Goal: Contribute content: Add original content to the website for others to see

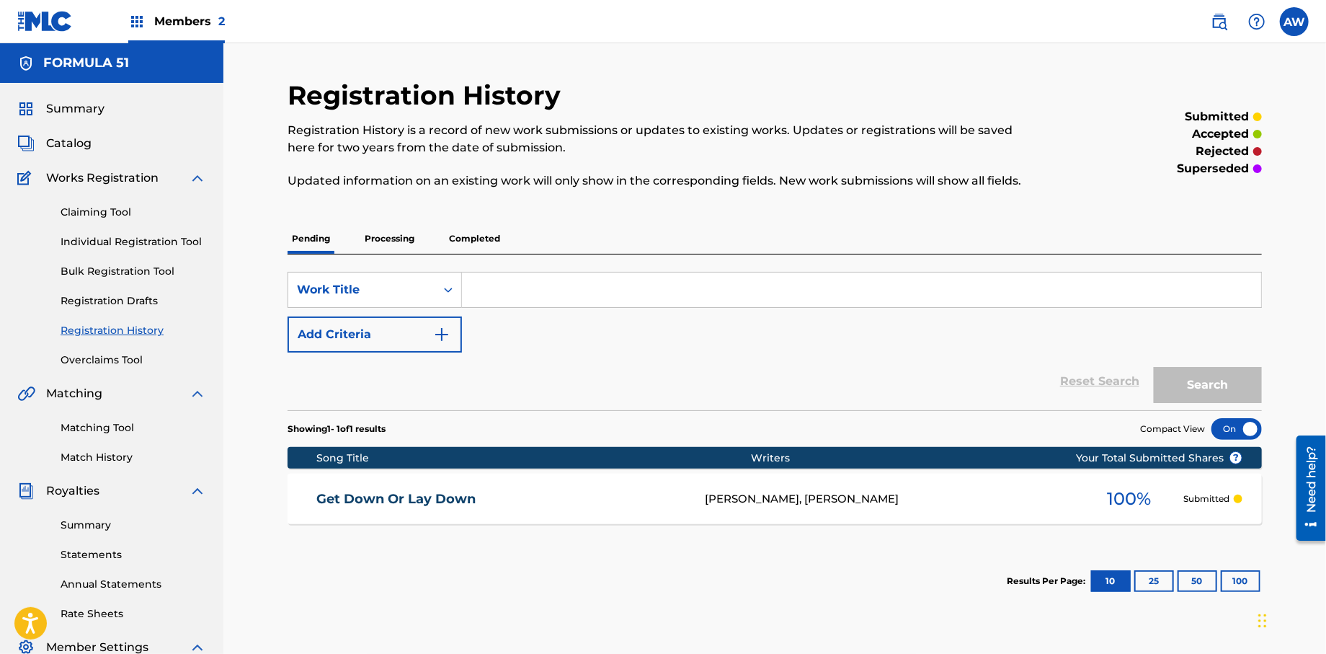
click at [84, 138] on span "Catalog" at bounding box center [68, 143] width 45 height 17
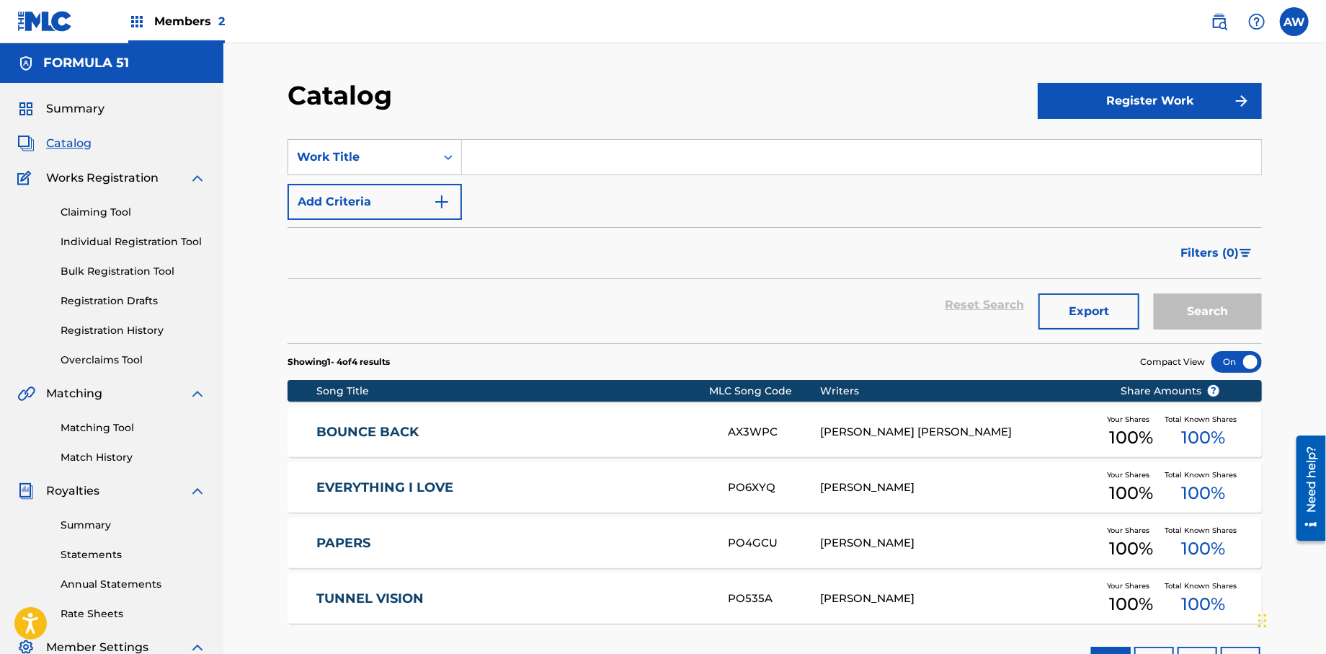
click at [554, 154] on input "Search Form" at bounding box center [861, 157] width 799 height 35
click at [1103, 98] on button "Register Work" at bounding box center [1150, 101] width 224 height 36
click at [1079, 151] on link "Individual" at bounding box center [1150, 147] width 224 height 35
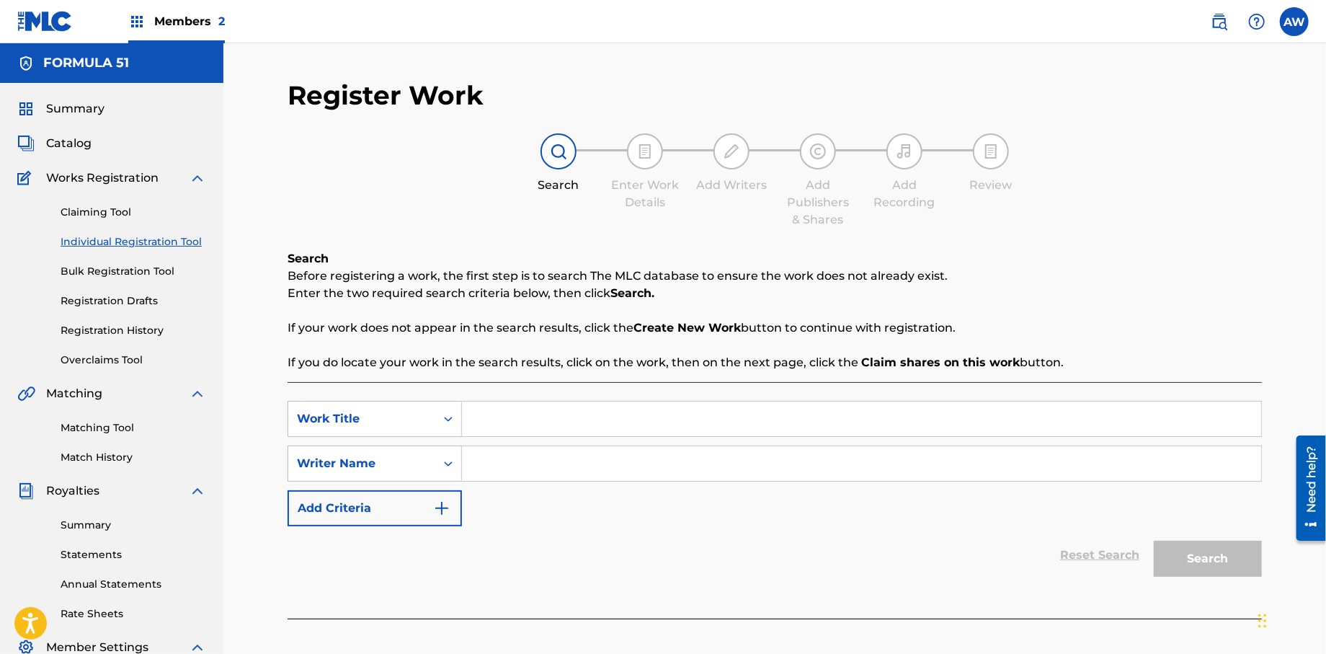
click at [504, 419] on input "Search Form" at bounding box center [861, 418] width 799 height 35
type input "Clap For Me"
click at [471, 466] on input "Search Form" at bounding box center [861, 463] width 799 height 35
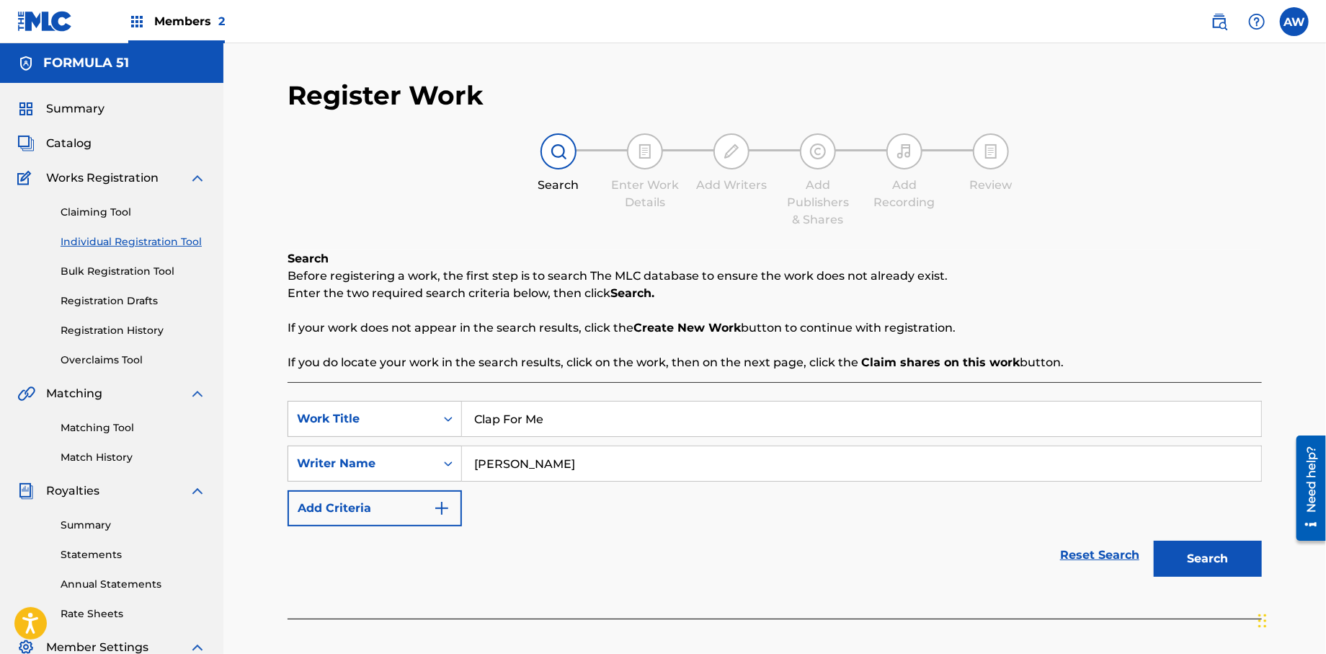
type input "[PERSON_NAME]"
click at [445, 518] on button "Add Criteria" at bounding box center [375, 508] width 174 height 36
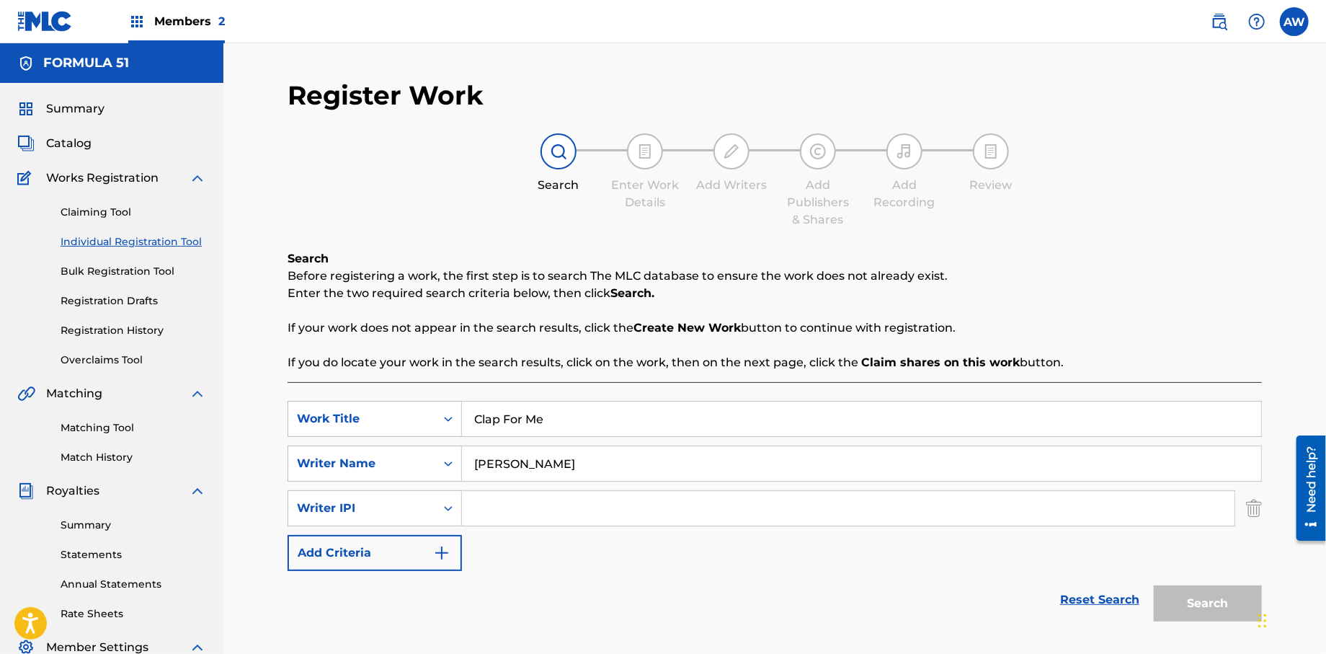
click at [484, 514] on input "Search Form" at bounding box center [848, 508] width 773 height 35
type input "572298521"
click at [445, 544] on img "Search Form" at bounding box center [441, 552] width 17 height 17
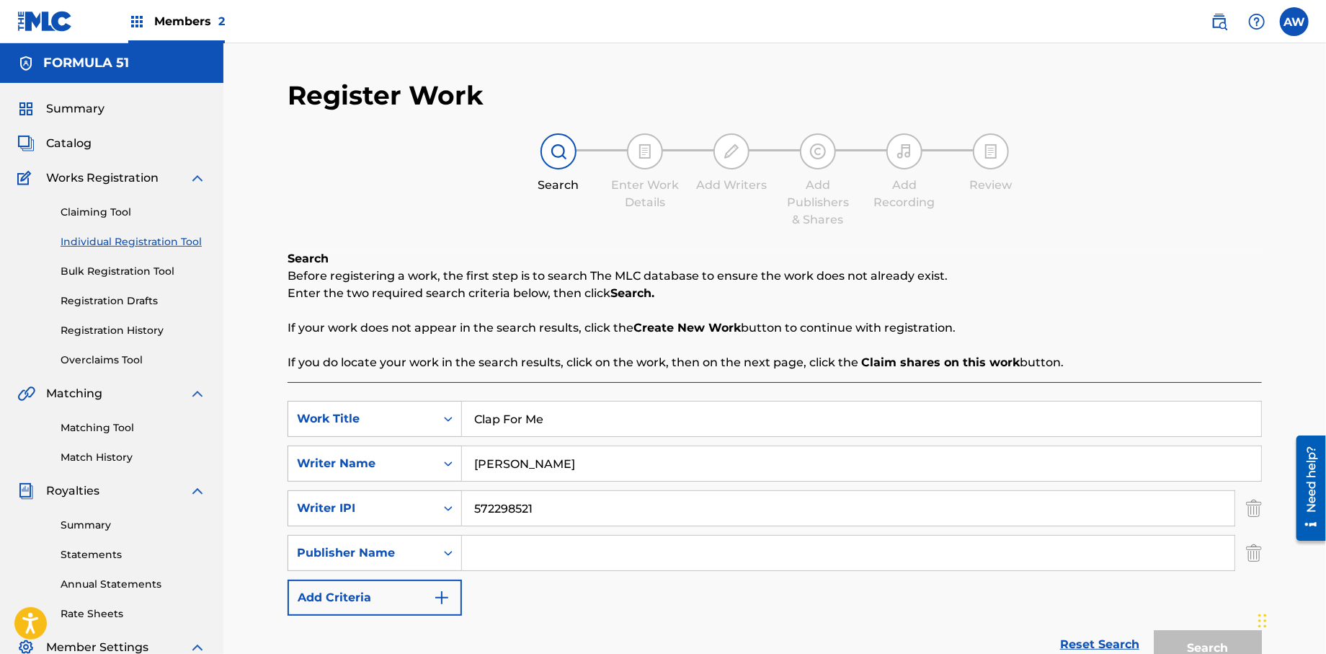
click at [536, 543] on input "Search Form" at bounding box center [848, 553] width 773 height 35
type input "Formula 51"
click at [451, 603] on button "Add Criteria" at bounding box center [375, 598] width 174 height 36
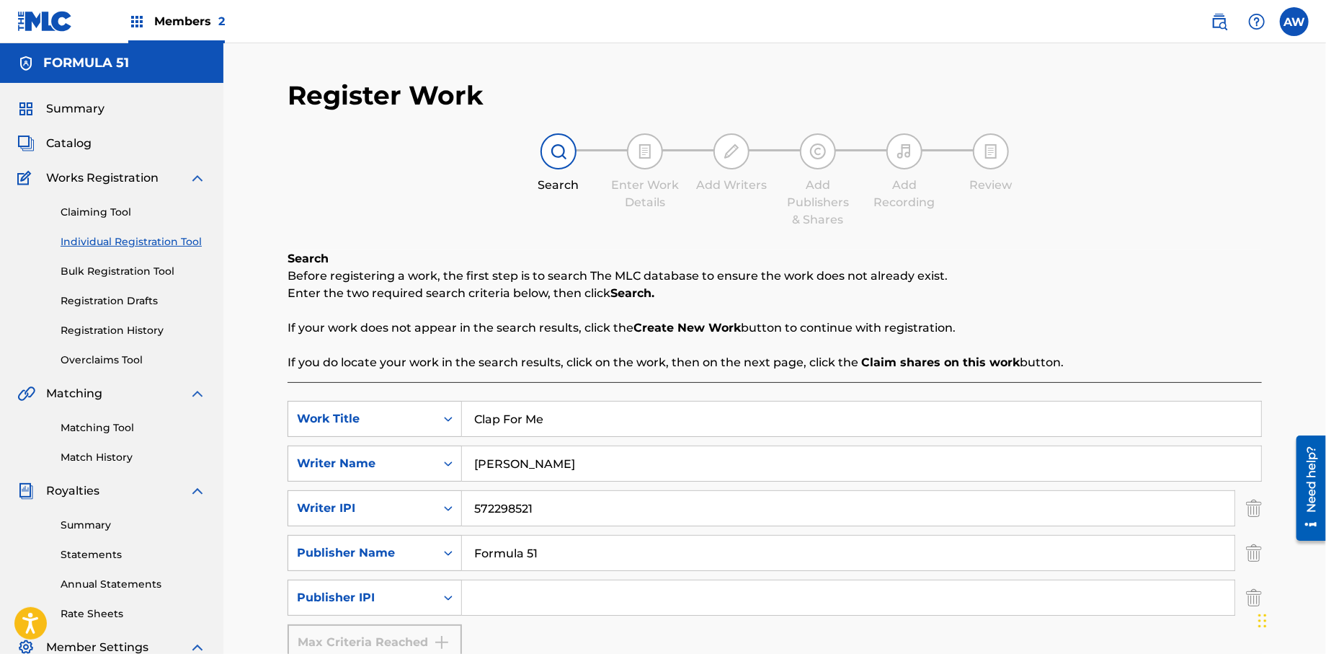
click at [560, 604] on input "Search Form" at bounding box center [848, 597] width 773 height 35
type input "1106052708"
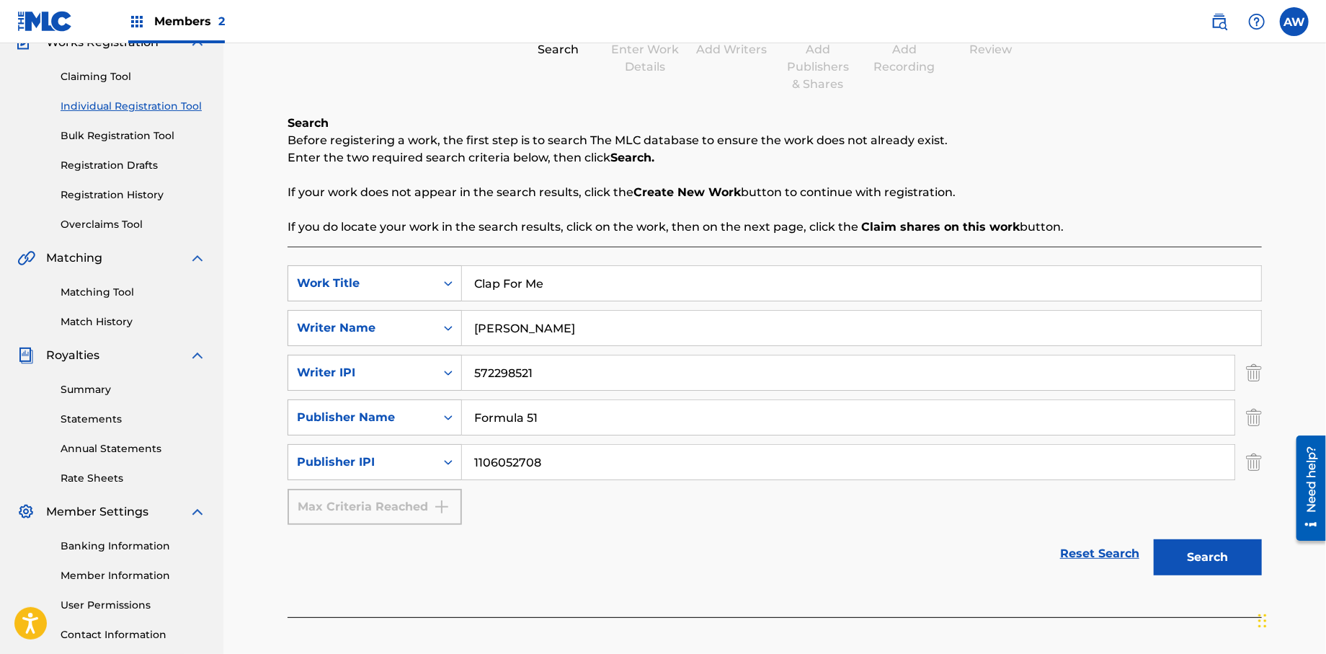
scroll to position [172, 0]
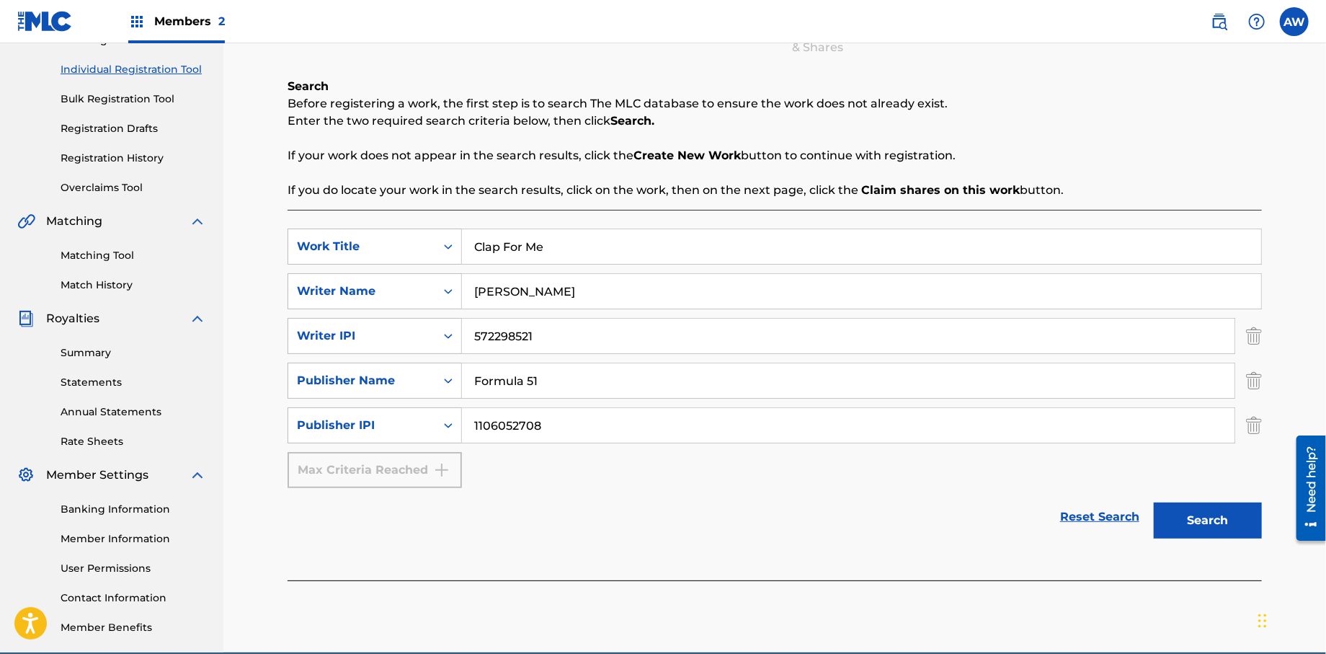
click at [1176, 525] on button "Search" at bounding box center [1208, 520] width 108 height 36
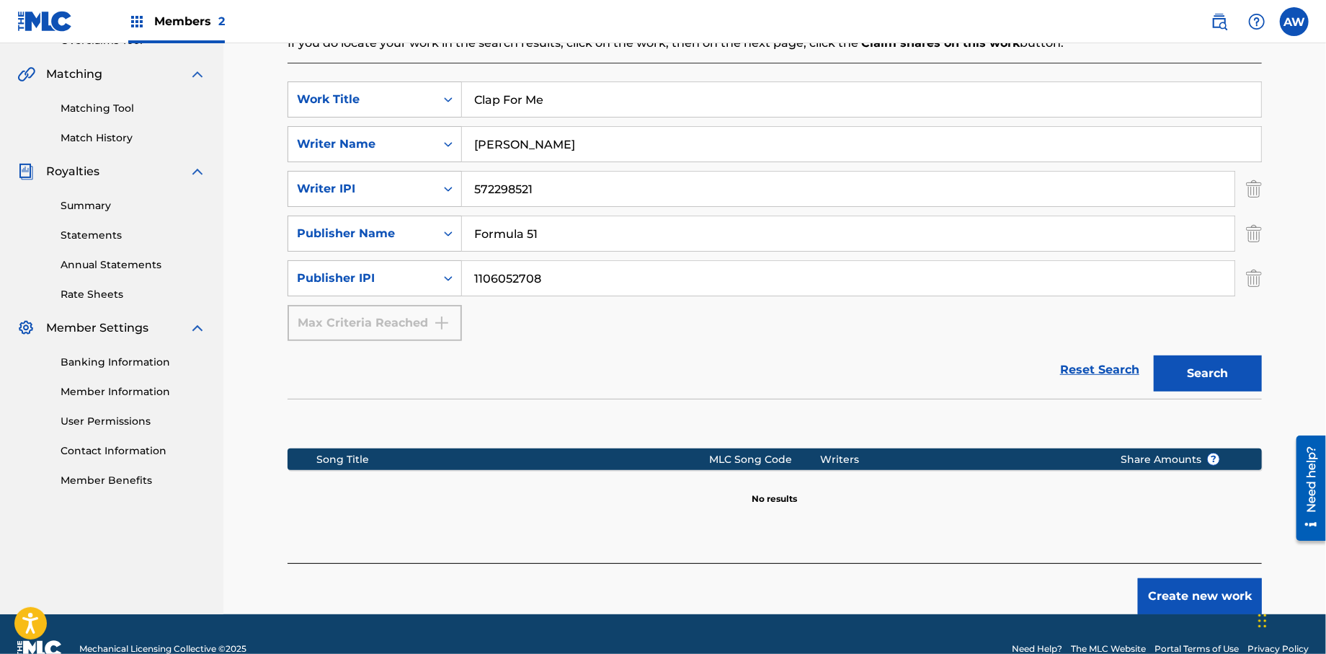
click at [1199, 603] on button "Create new work" at bounding box center [1200, 596] width 124 height 36
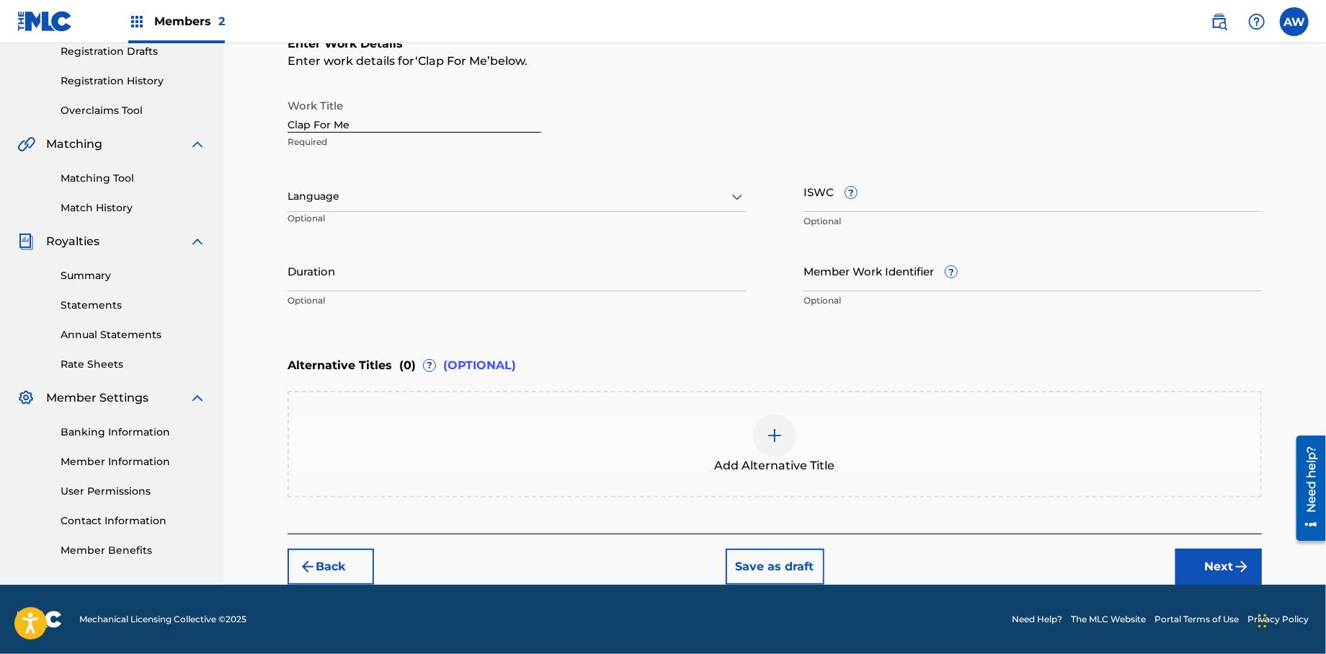
scroll to position [249, 0]
click at [1214, 564] on button "Next" at bounding box center [1219, 567] width 86 height 36
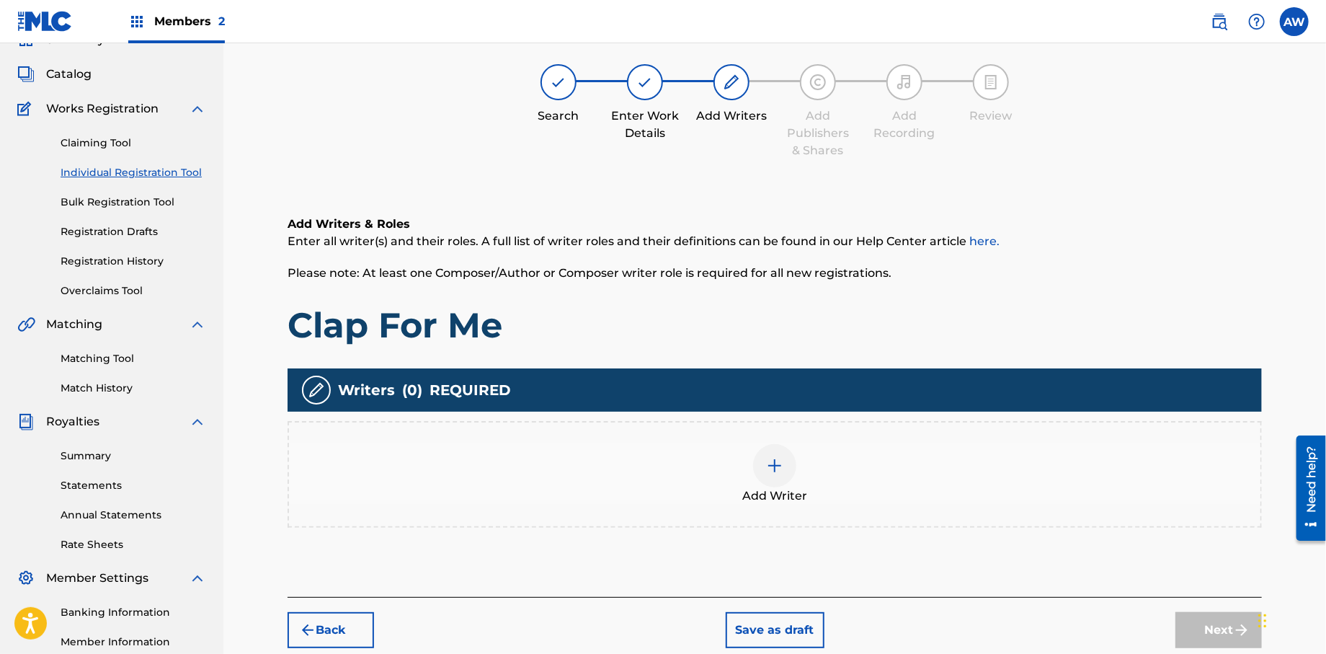
scroll to position [65, 0]
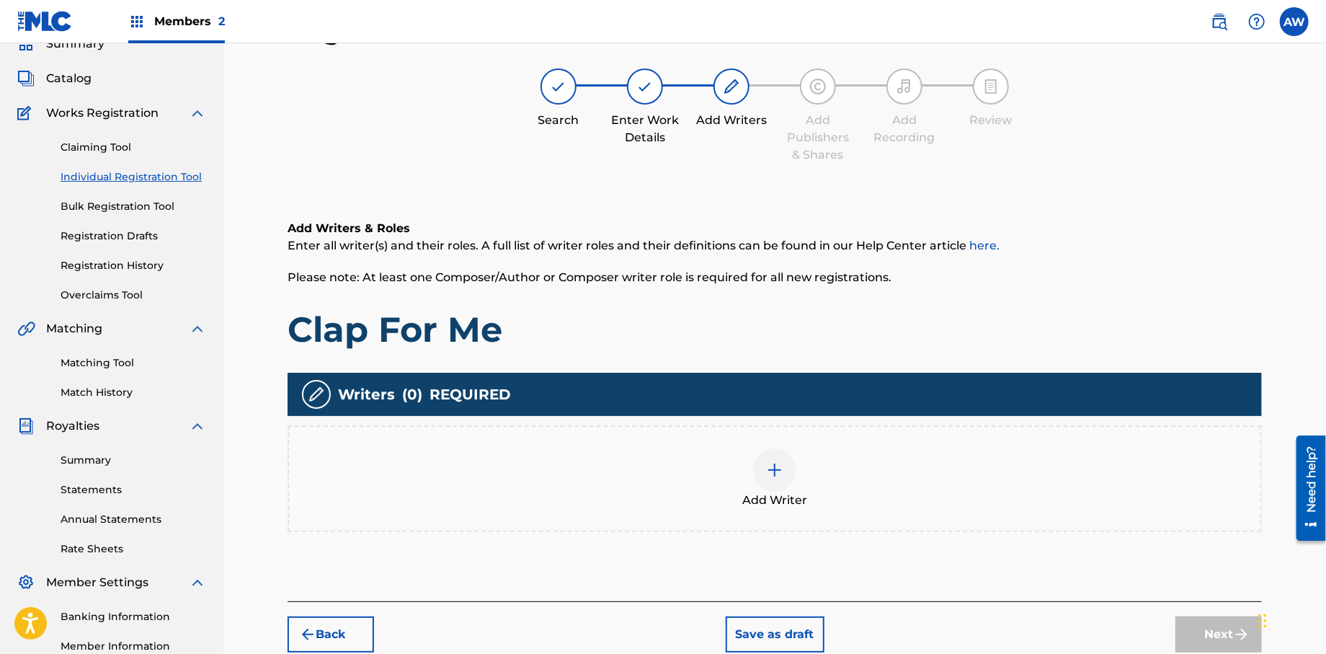
click at [766, 477] on img at bounding box center [774, 469] width 17 height 17
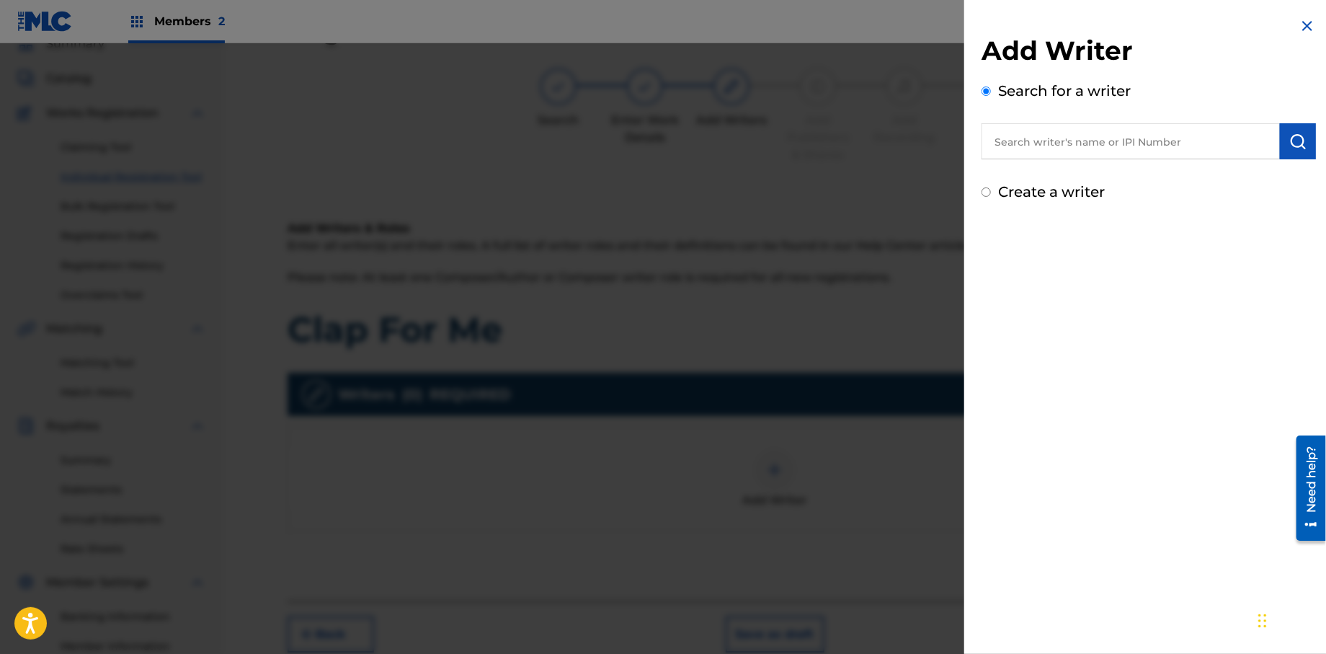
click at [1045, 161] on div "Add Writer Search for a writer Create a writer" at bounding box center [1149, 119] width 334 height 168
click at [1041, 151] on input "text" at bounding box center [1131, 141] width 298 height 36
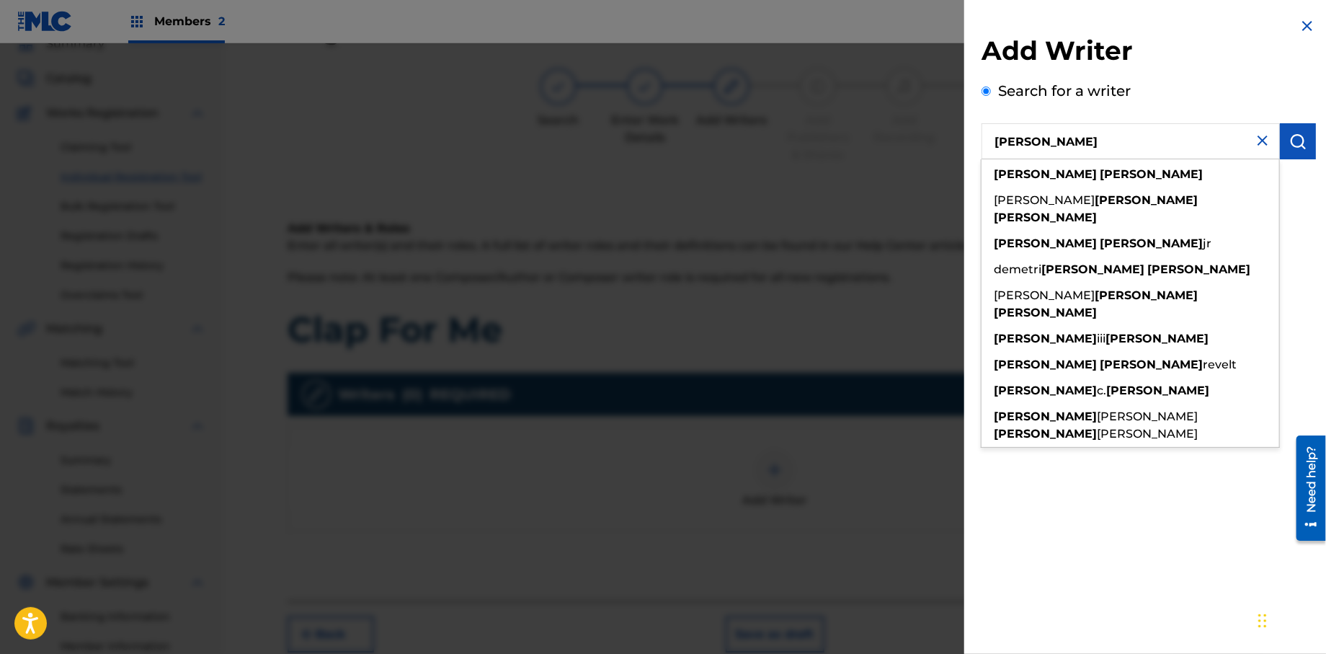
type input "[PERSON_NAME]"
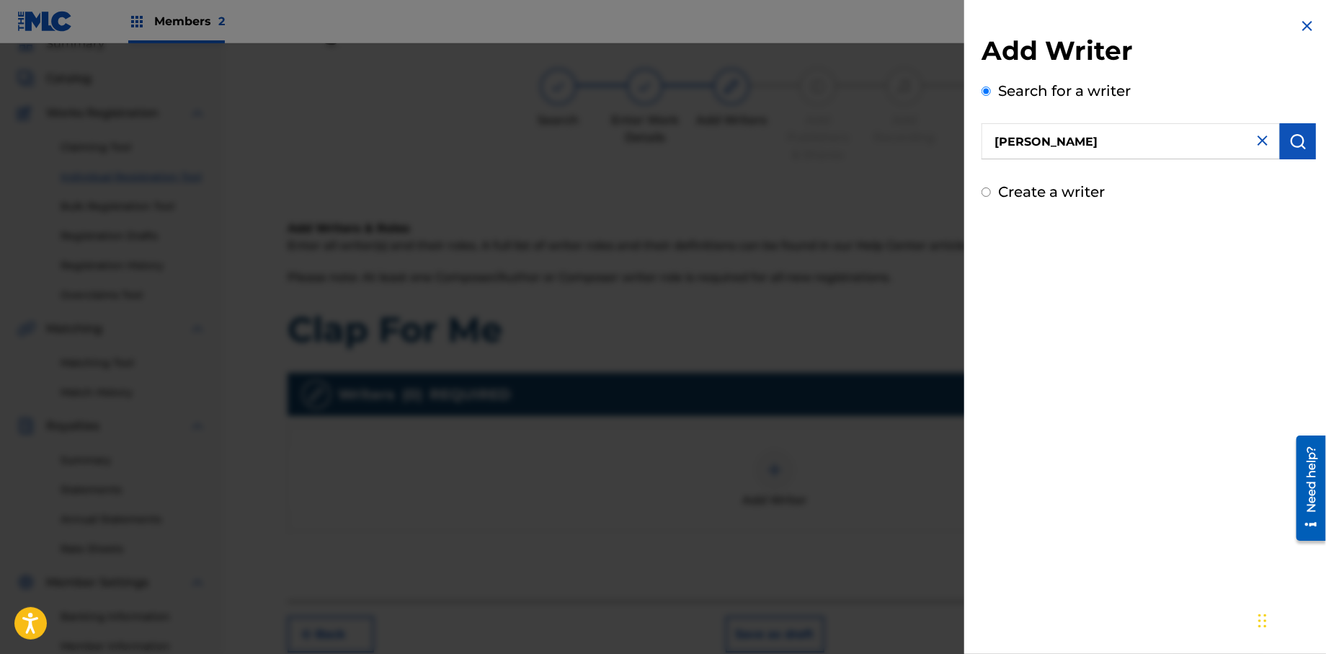
click at [1280, 141] on button "submit" at bounding box center [1298, 141] width 36 height 36
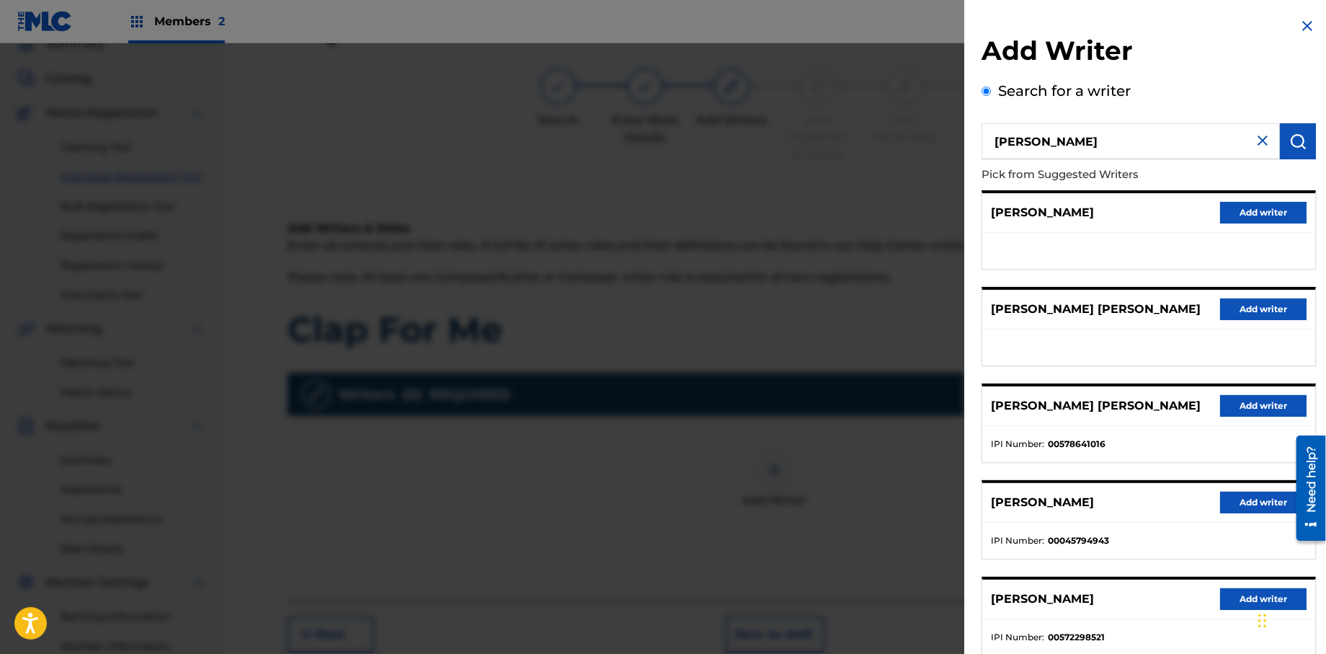
click at [1237, 596] on button "Add writer" at bounding box center [1263, 599] width 86 height 22
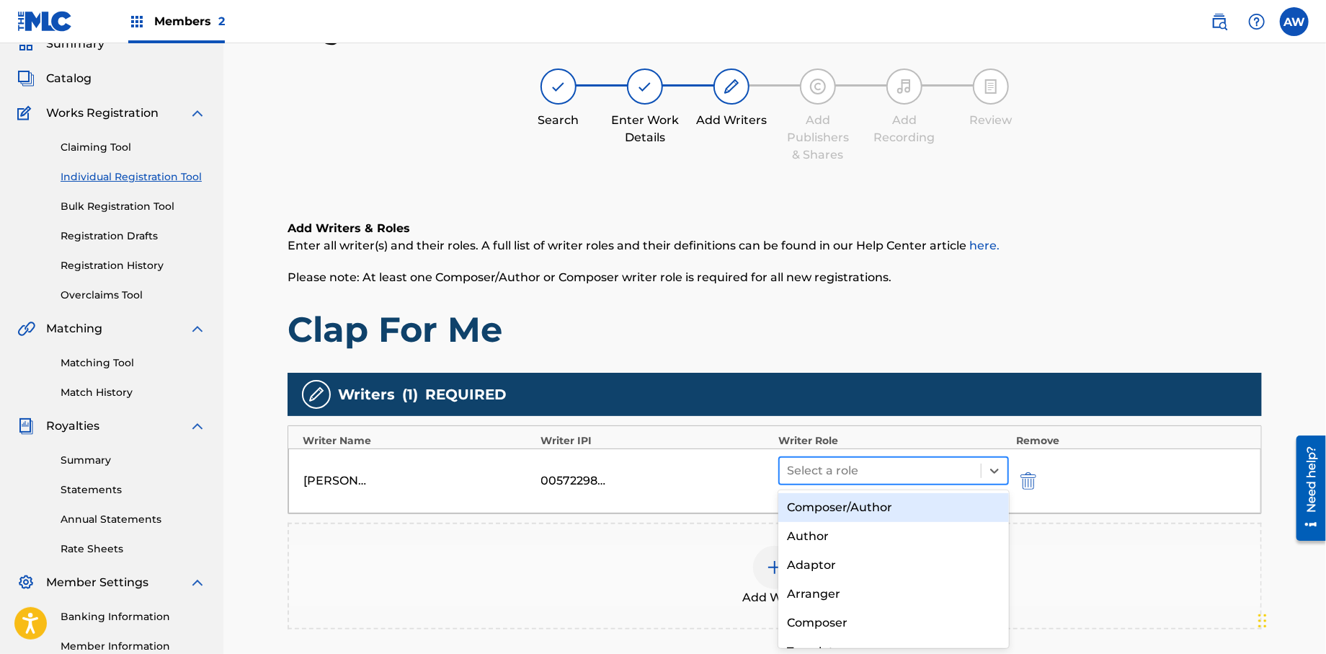
click at [818, 473] on div at bounding box center [880, 471] width 187 height 20
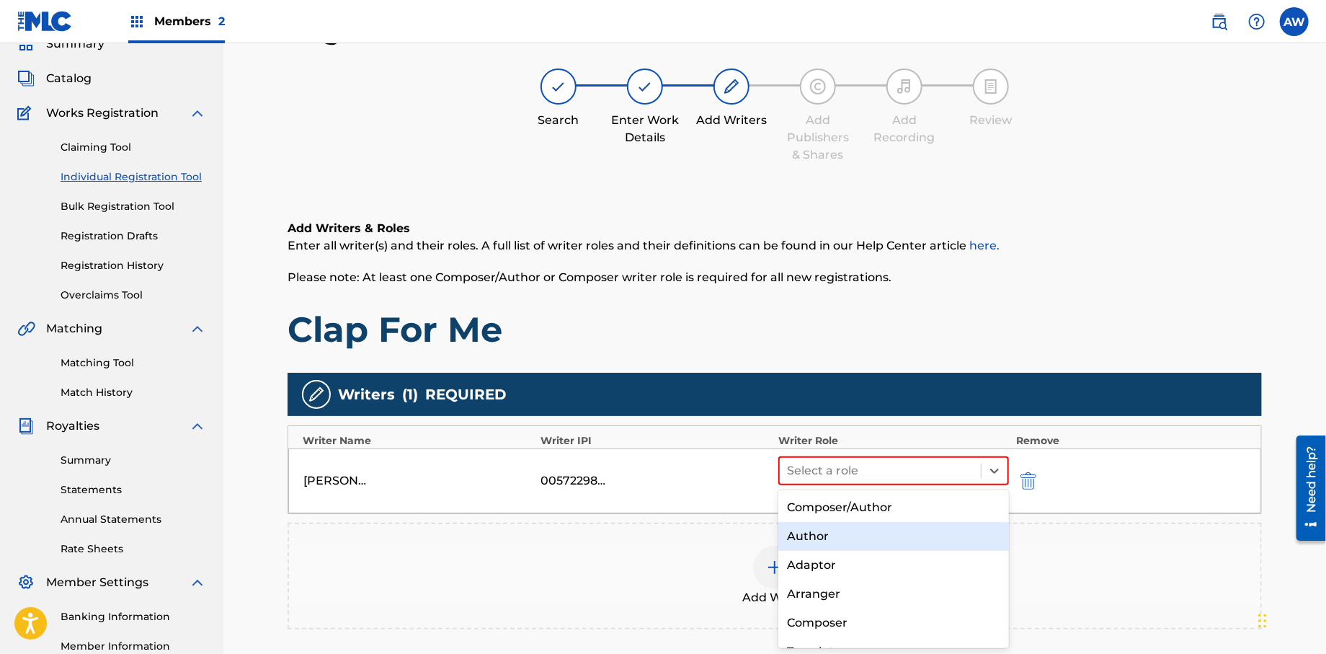
click at [814, 531] on div "Author" at bounding box center [893, 536] width 231 height 29
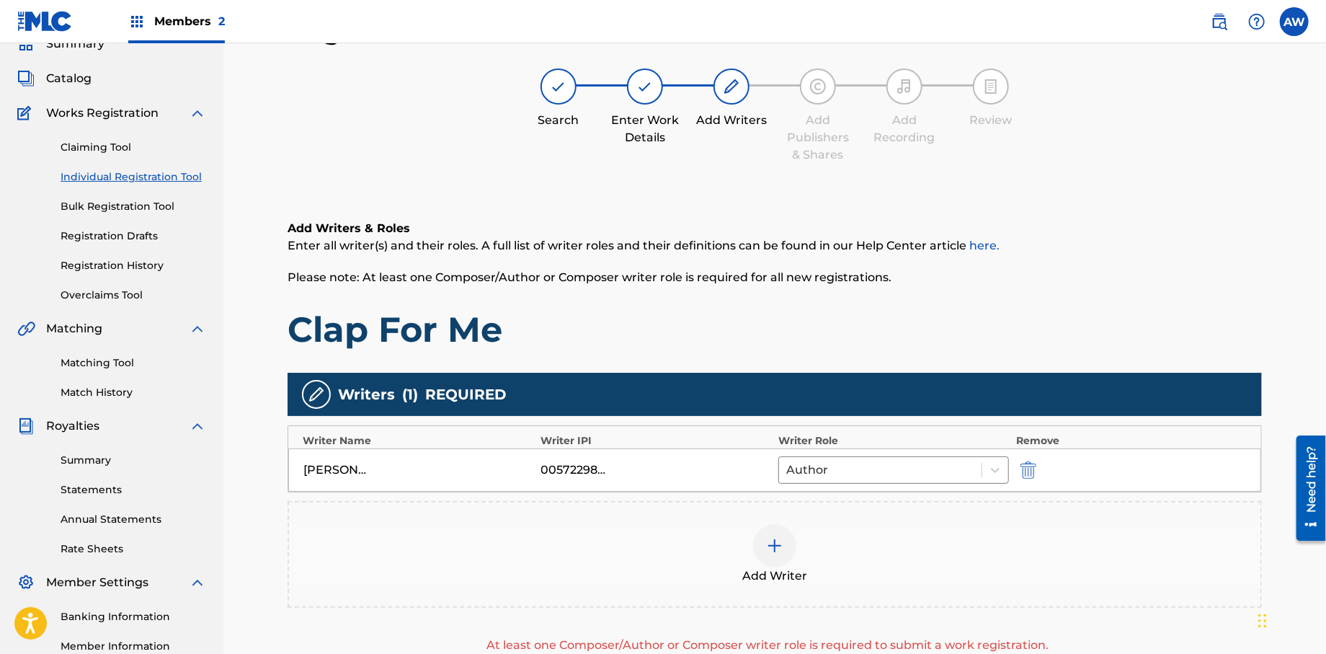
click at [780, 546] on img at bounding box center [774, 545] width 17 height 17
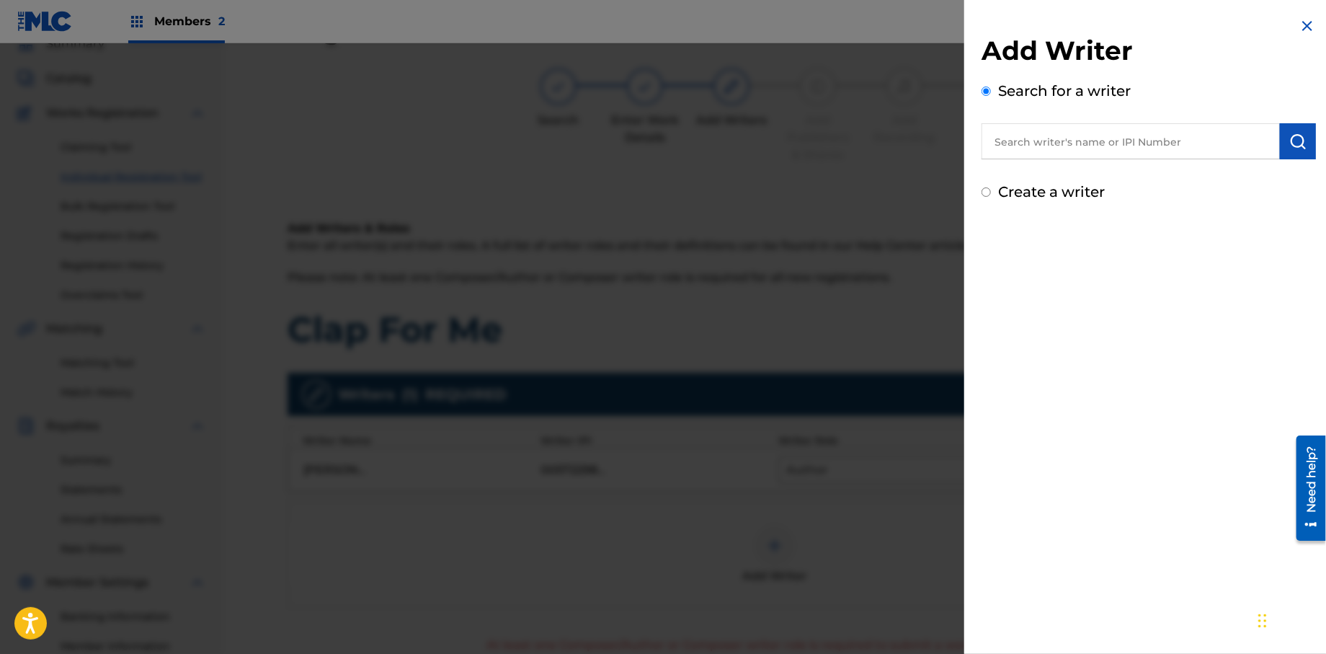
click at [987, 192] on input "Create a writer" at bounding box center [986, 191] width 9 height 9
radio input "false"
radio input "true"
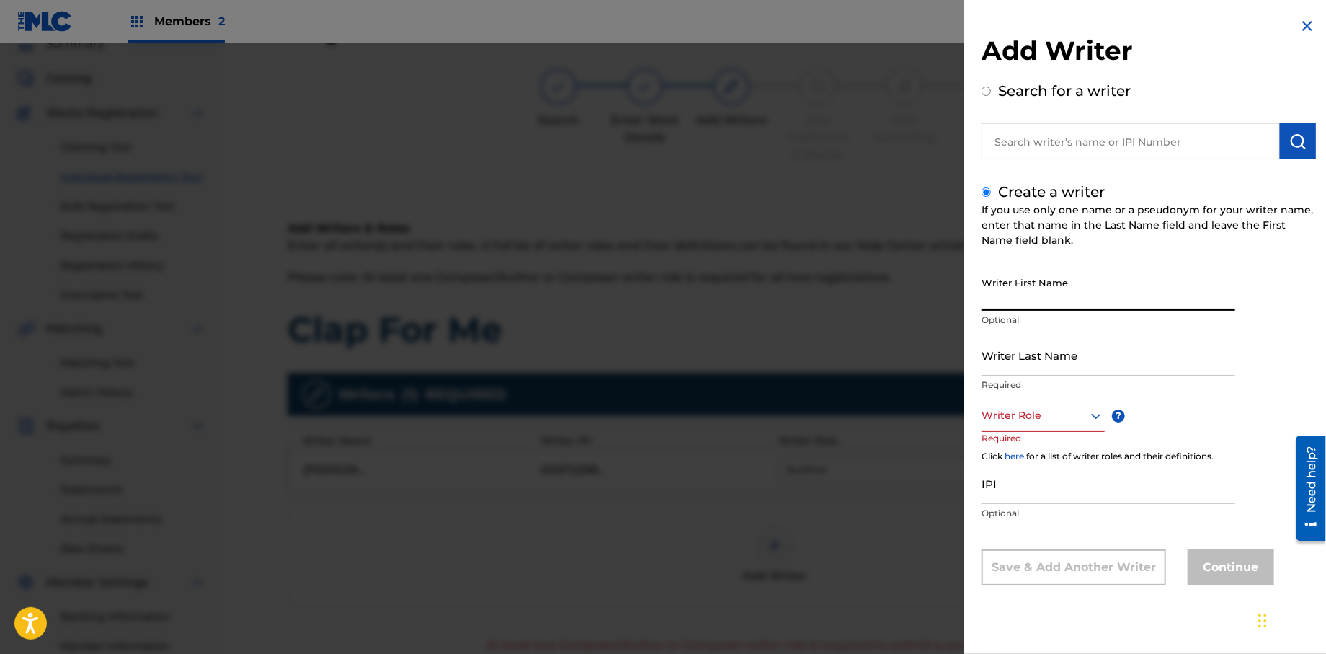
click at [1016, 303] on input "Writer First Name" at bounding box center [1109, 290] width 254 height 41
type input "[PERSON_NAME]"
click at [1027, 422] on div at bounding box center [1043, 416] width 123 height 18
click at [1036, 298] on input "[PERSON_NAME]" at bounding box center [1109, 290] width 254 height 41
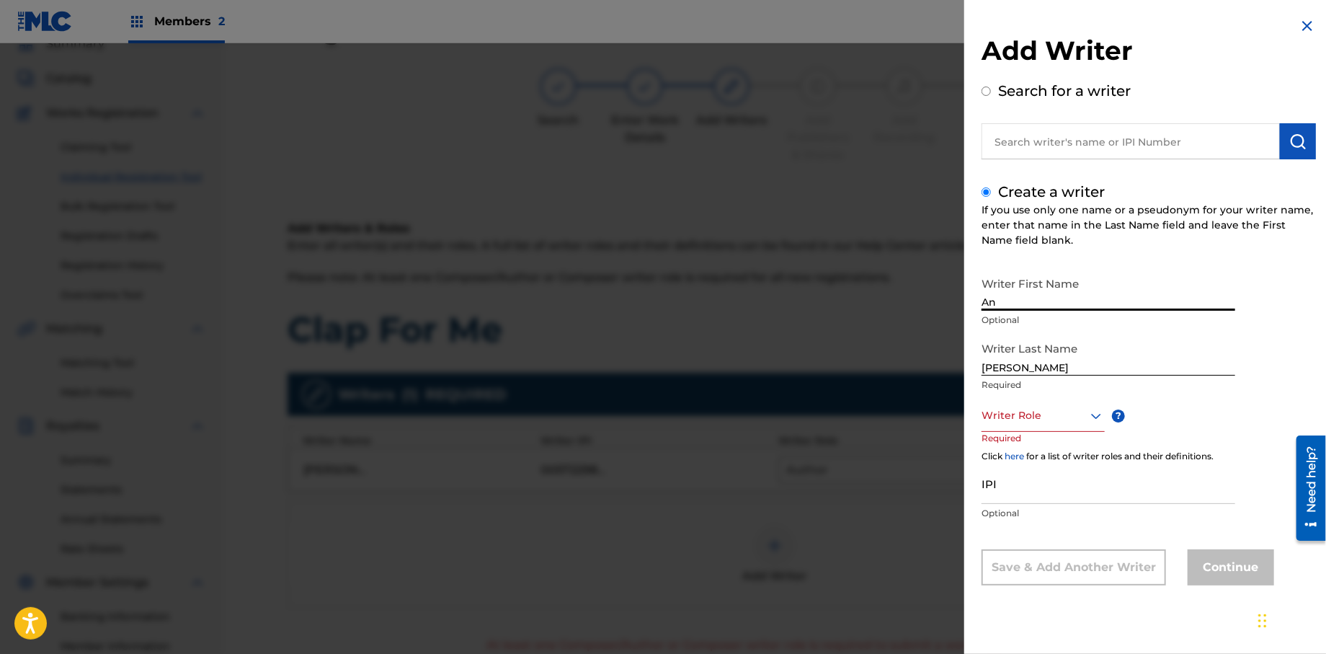
type input "A"
type input "[PERSON_NAME]"
click at [1022, 363] on input "[PERSON_NAME]" at bounding box center [1109, 354] width 254 height 41
type input "W"
type input "[PERSON_NAME]"
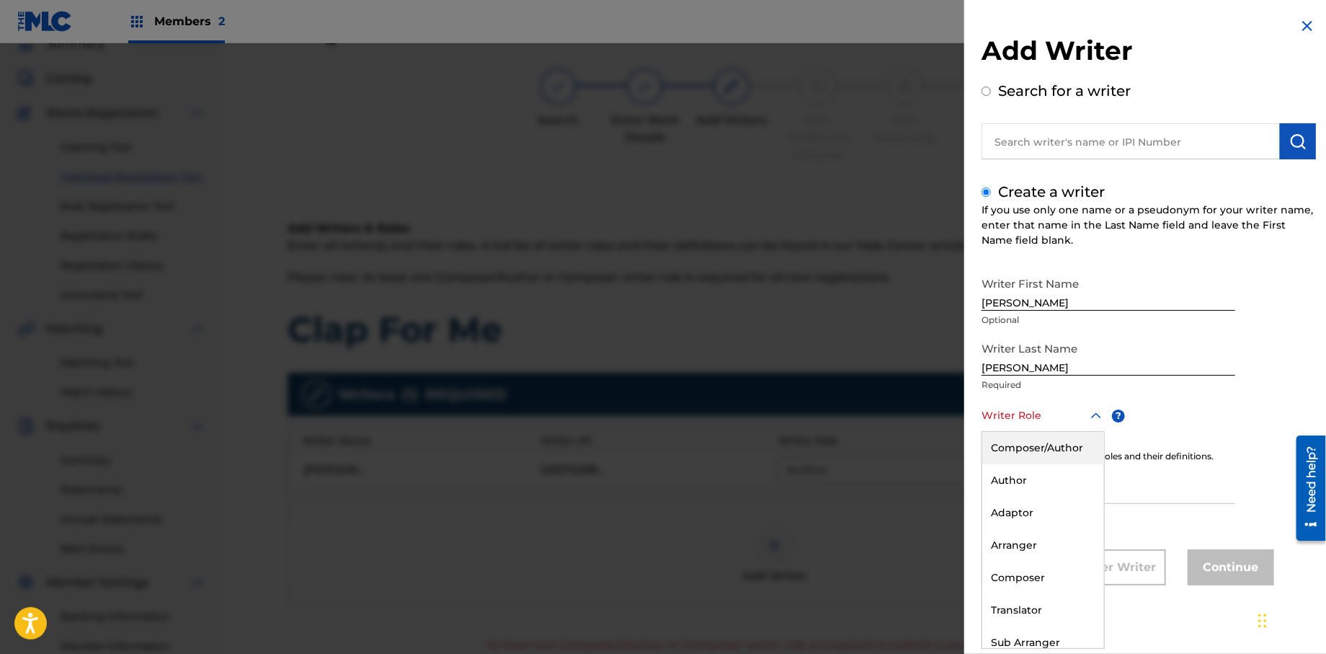
click at [1003, 429] on div "Writer Role" at bounding box center [1043, 415] width 123 height 32
click at [1004, 577] on div "Composer" at bounding box center [1043, 577] width 122 height 32
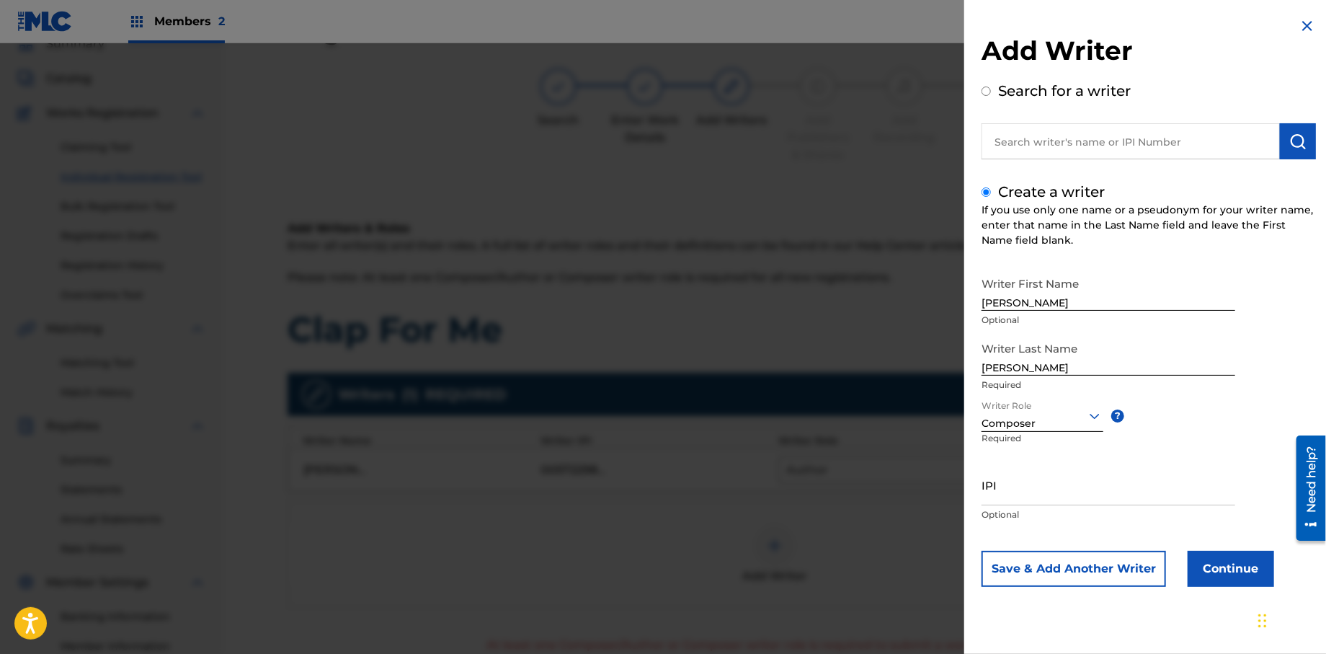
click at [1003, 499] on input "IPI" at bounding box center [1109, 484] width 254 height 41
type input "528264054"
click at [1245, 569] on button "Continue" at bounding box center [1231, 569] width 86 height 36
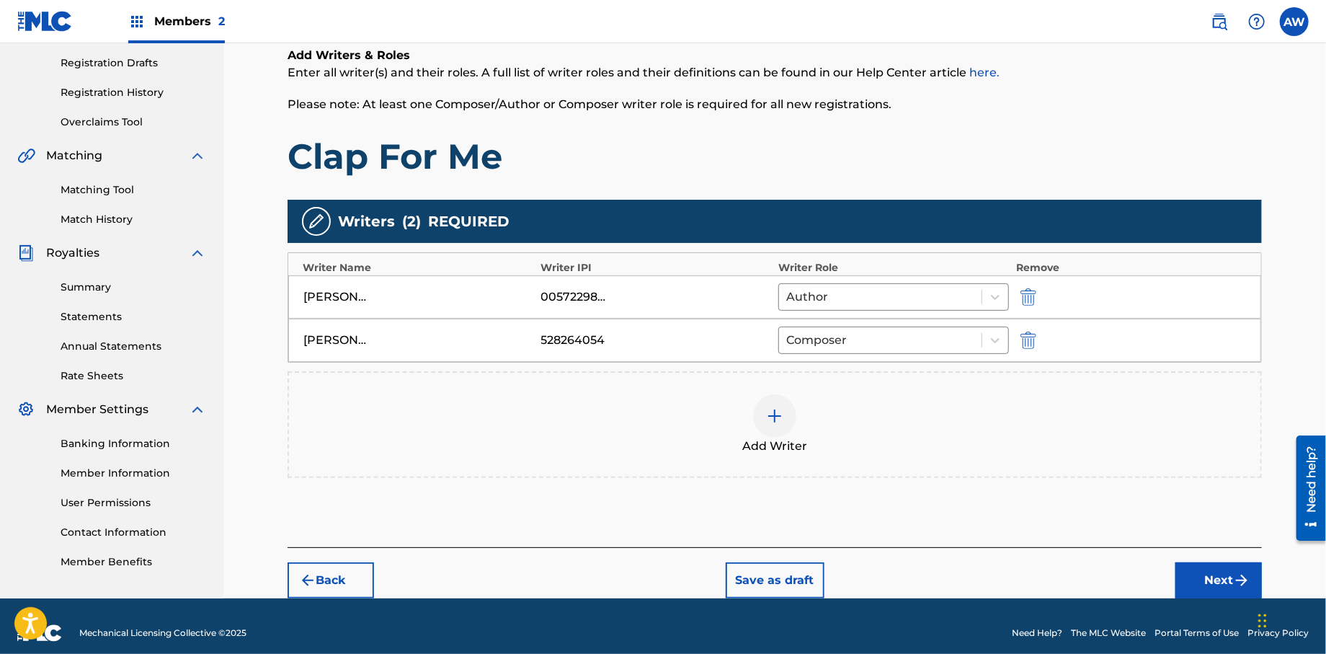
scroll to position [252, 0]
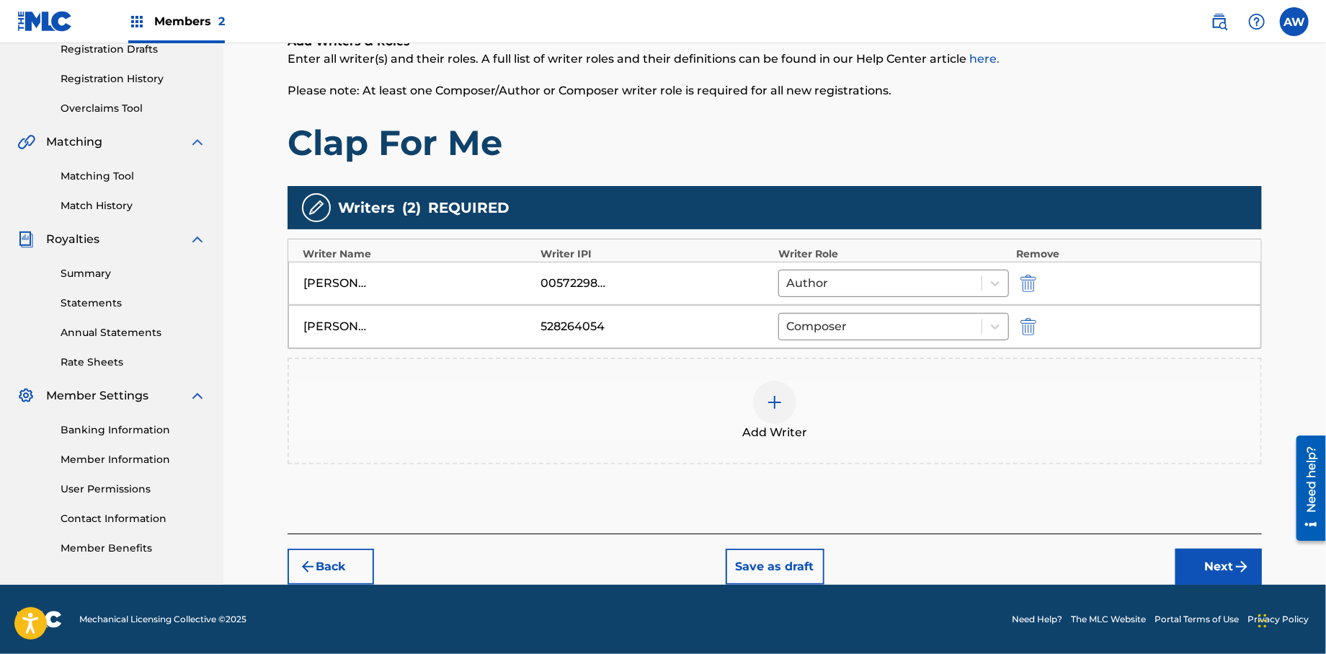
click at [1202, 568] on button "Next" at bounding box center [1219, 567] width 86 height 36
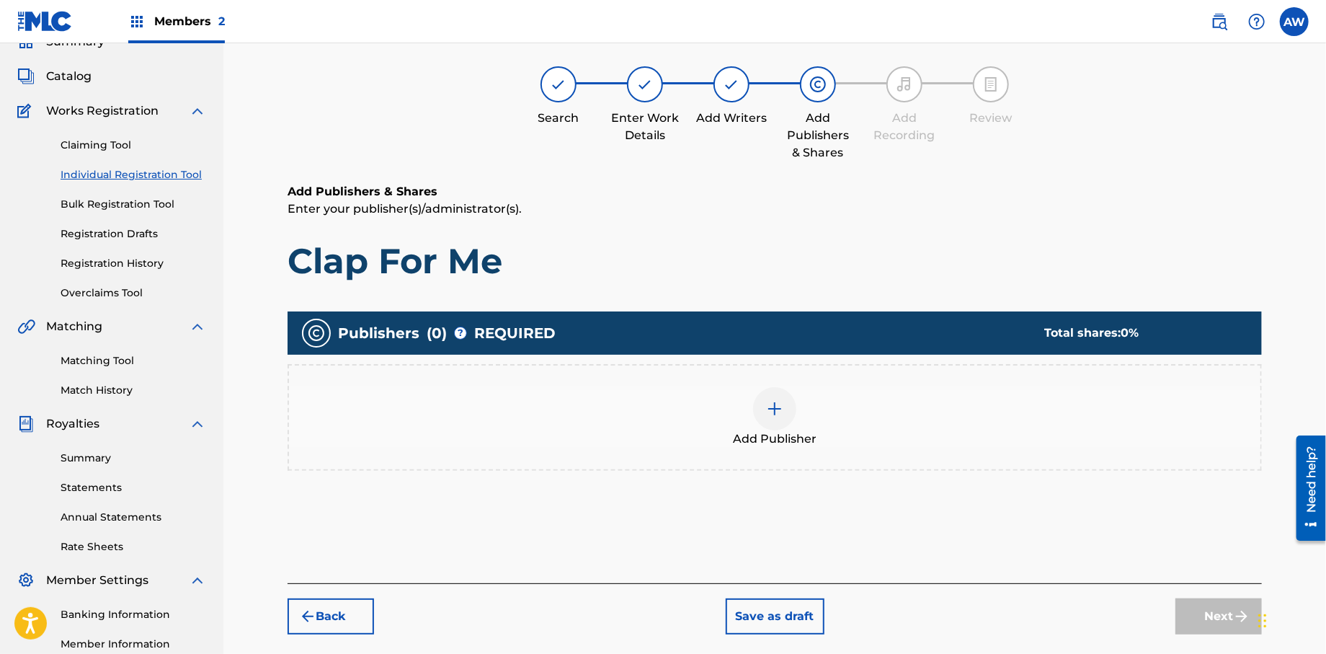
scroll to position [65, 0]
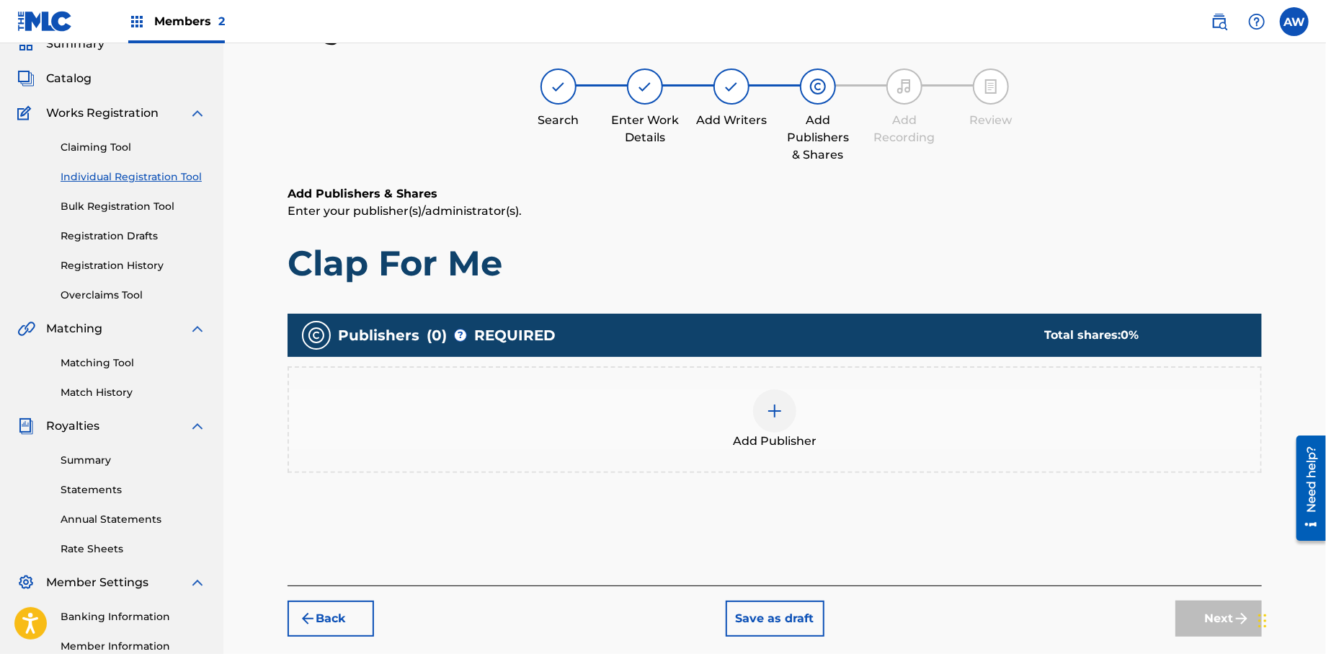
click at [770, 410] on img at bounding box center [774, 410] width 17 height 17
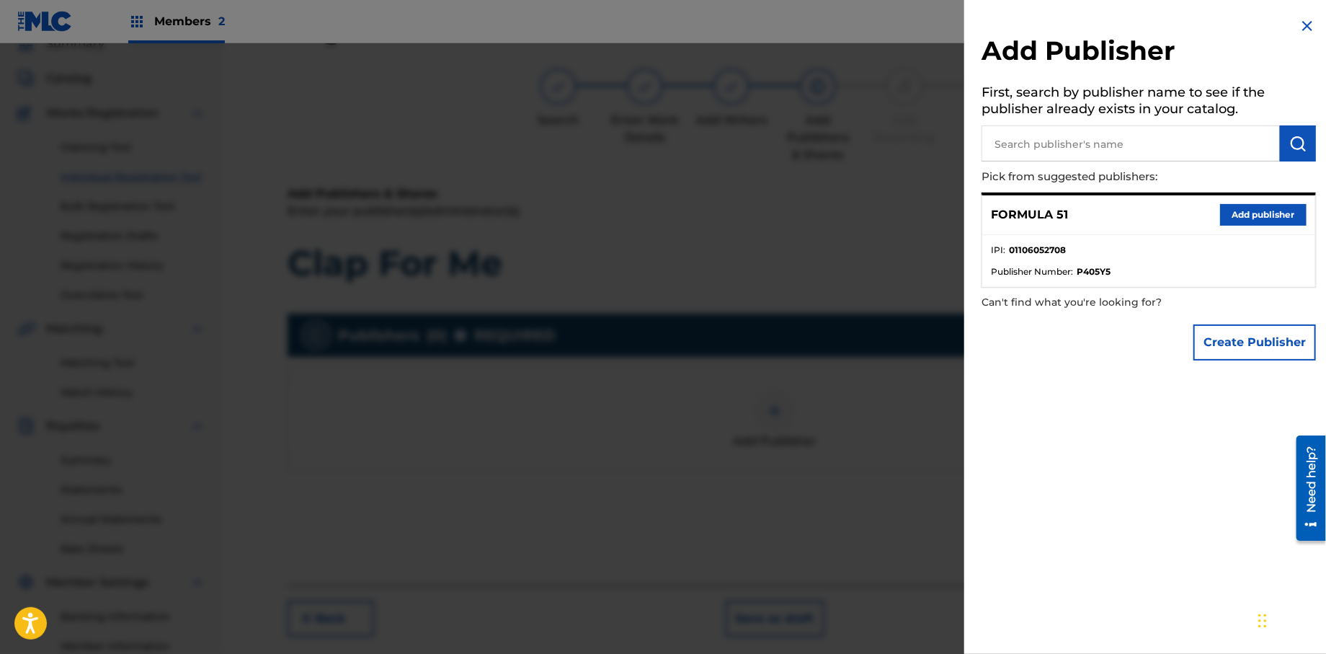
click at [1222, 213] on button "Add publisher" at bounding box center [1263, 215] width 86 height 22
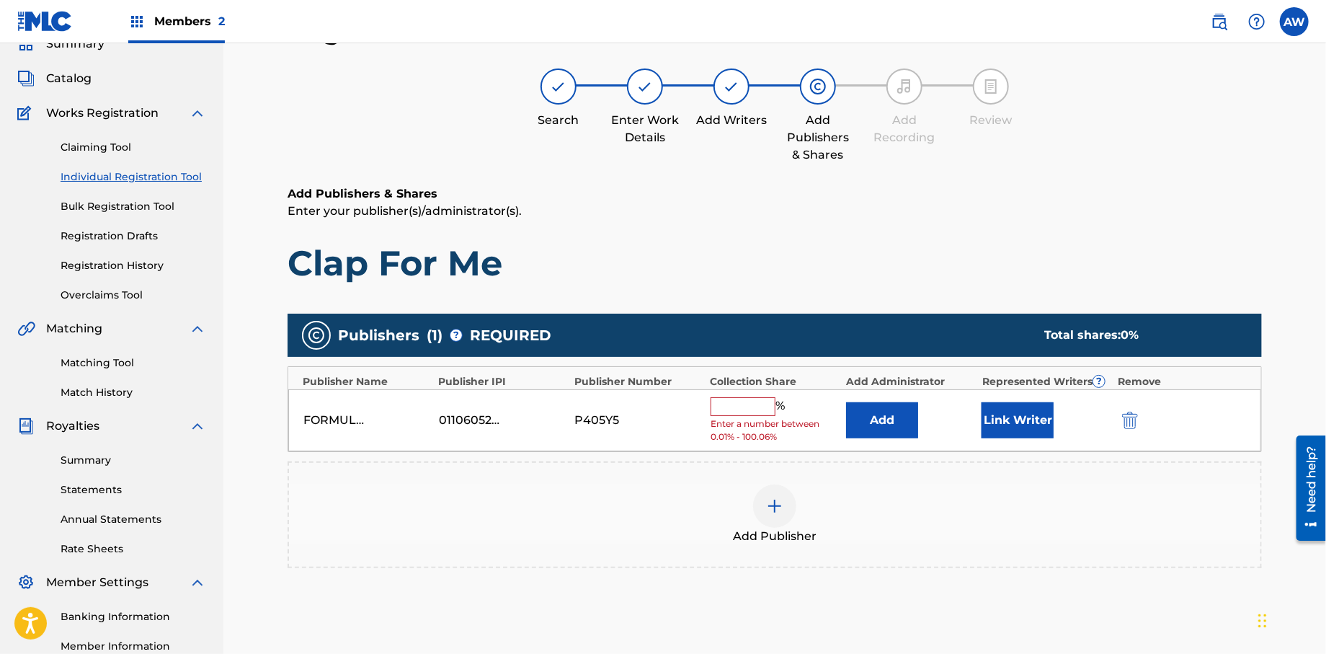
click at [749, 403] on input "text" at bounding box center [743, 406] width 65 height 19
type input "100"
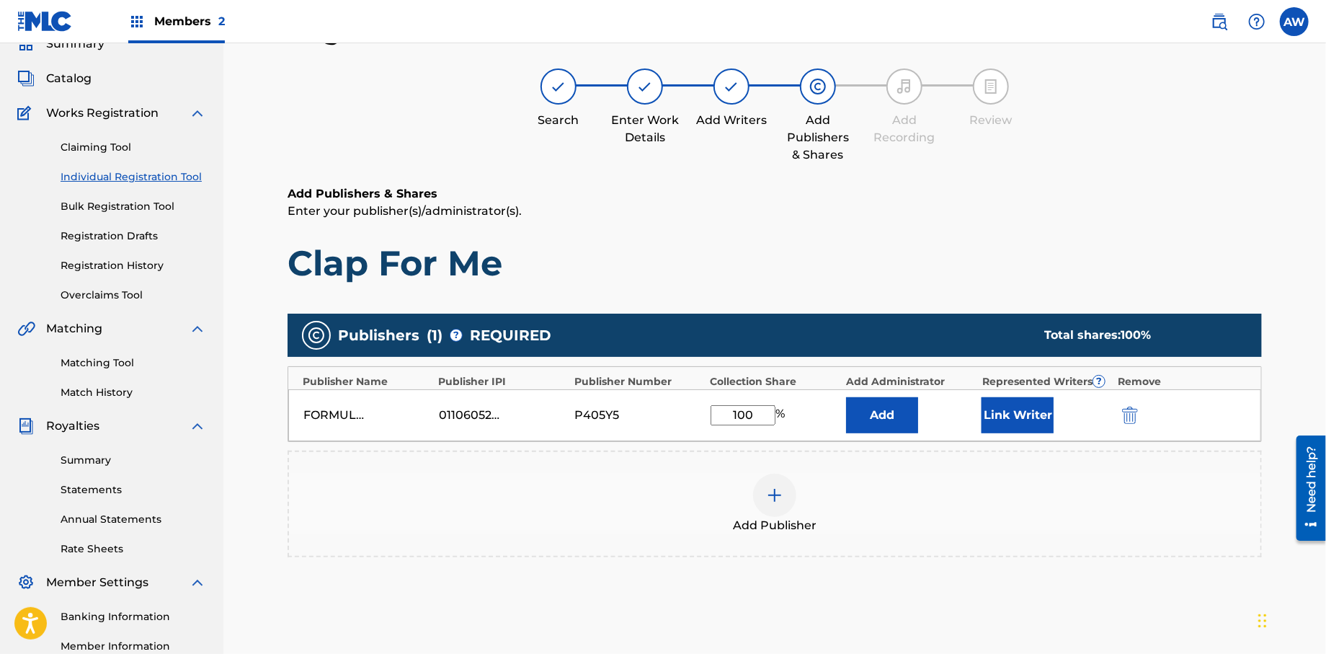
scroll to position [239, 0]
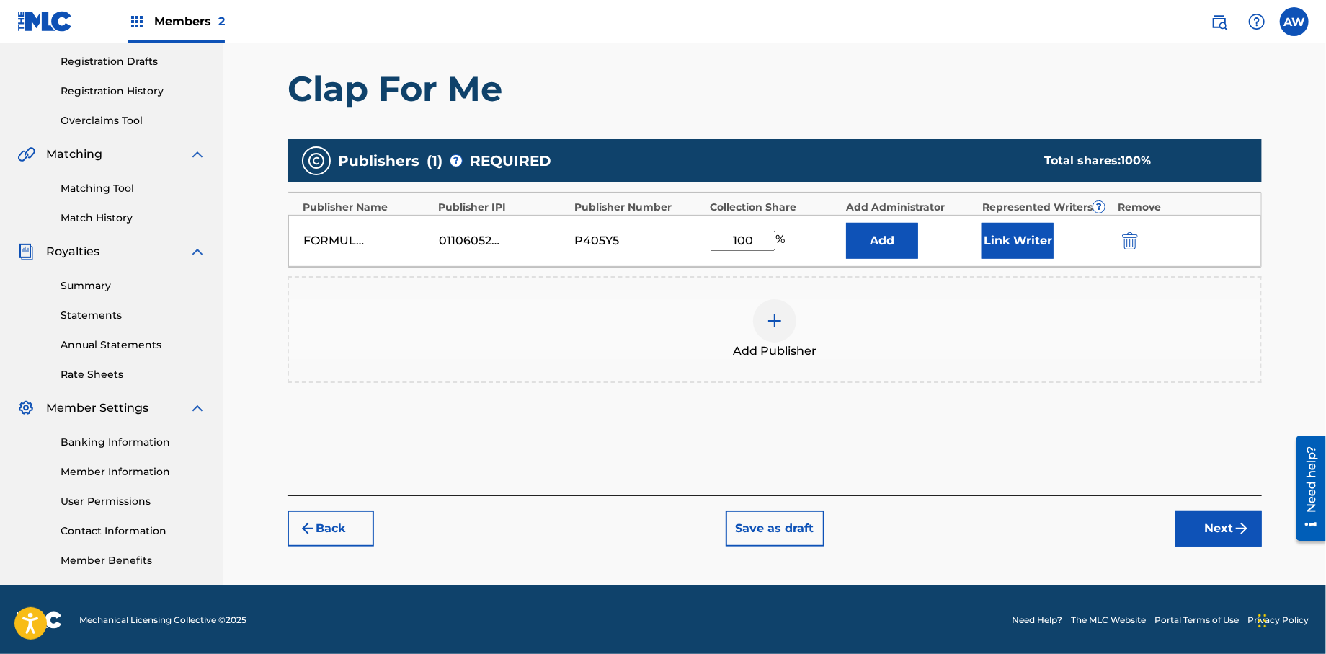
click at [1228, 527] on button "Next" at bounding box center [1219, 528] width 86 height 36
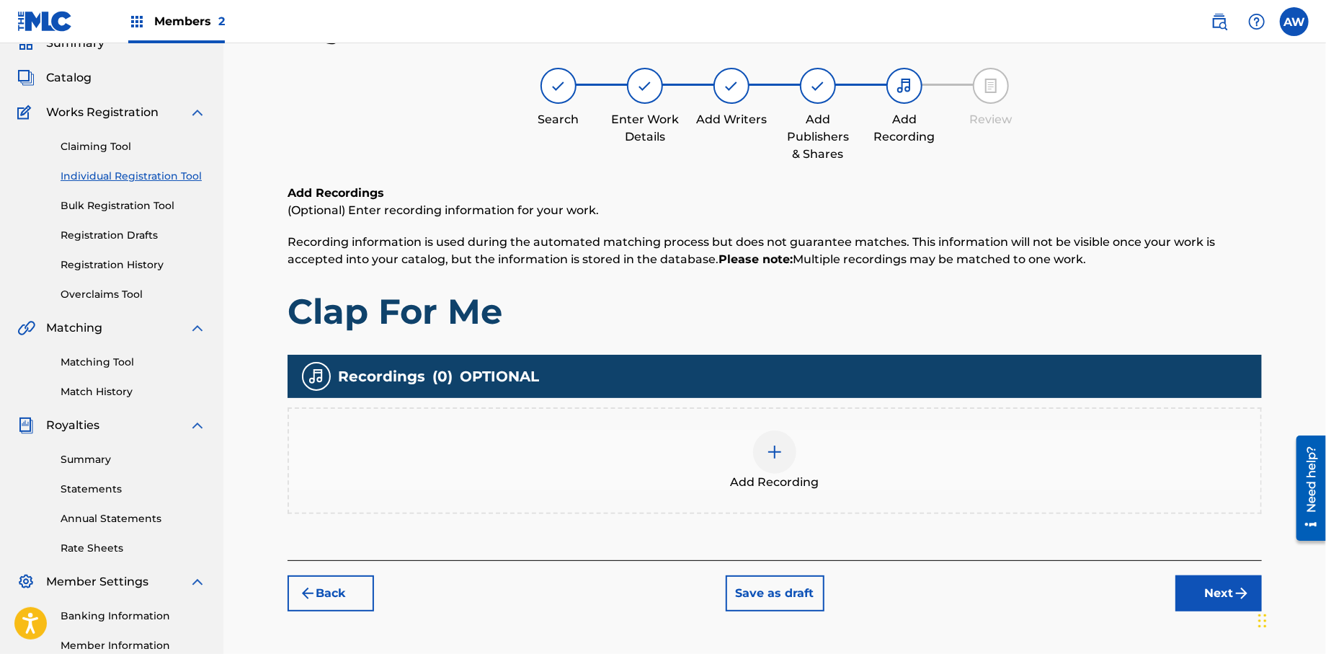
scroll to position [65, 0]
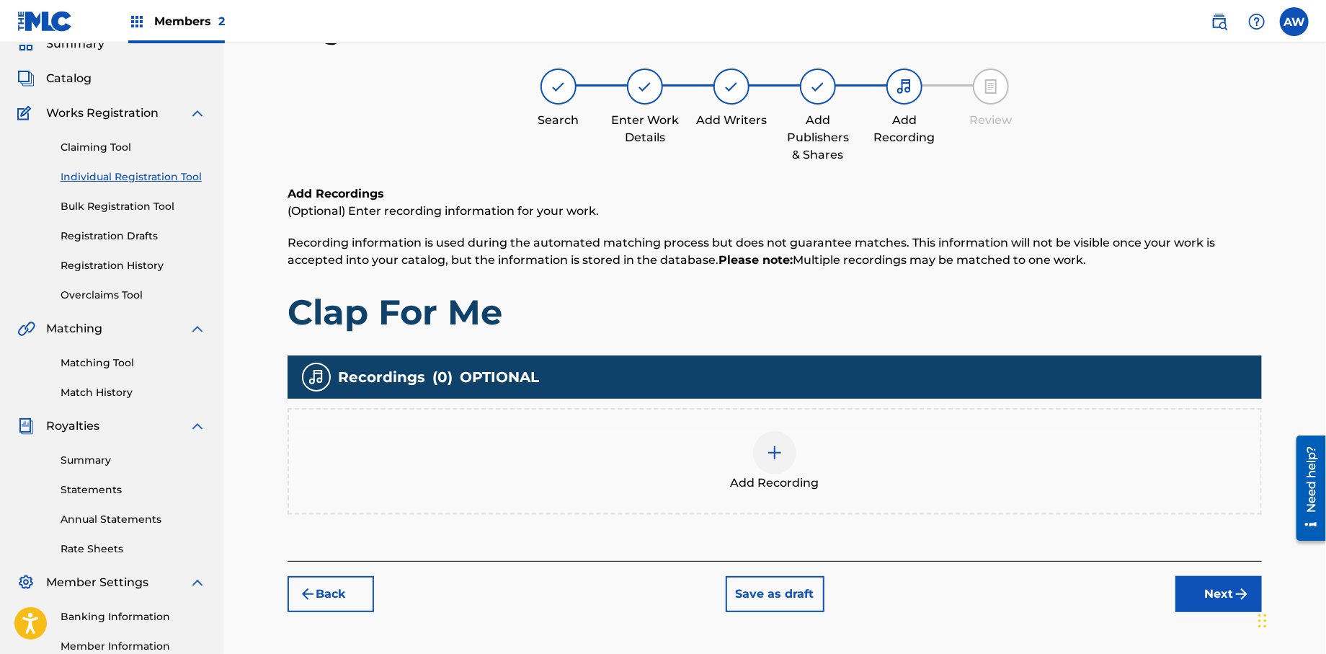
click at [775, 461] on div at bounding box center [774, 452] width 43 height 43
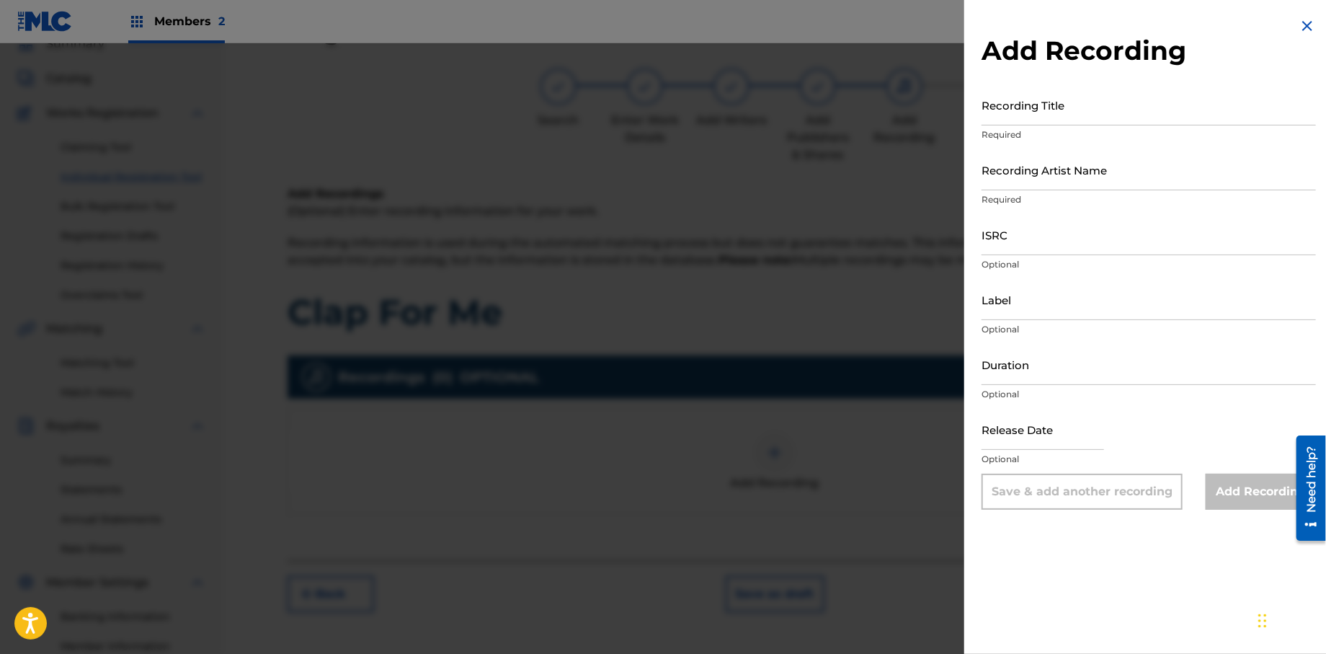
click at [1096, 105] on input "Recording Title" at bounding box center [1149, 104] width 334 height 41
type input "Papers, Vol 1."
click at [1088, 178] on input "Recording Artist Name" at bounding box center [1149, 169] width 334 height 41
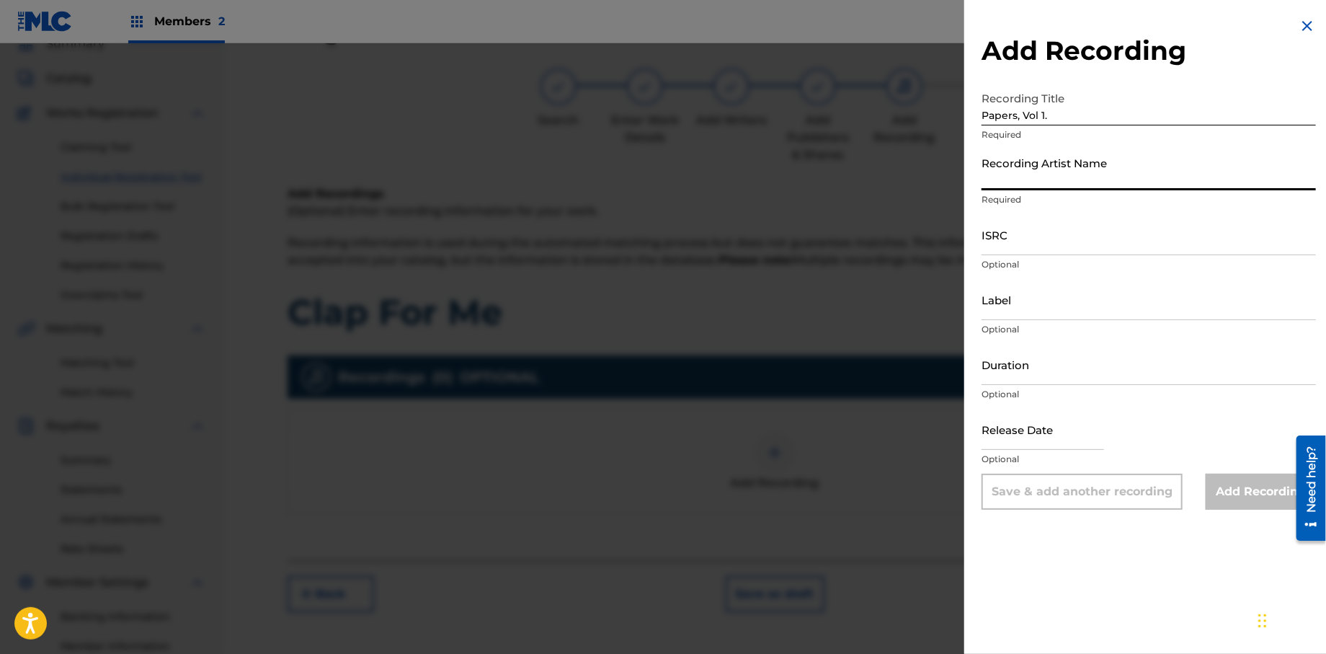
type input "T-Rock"
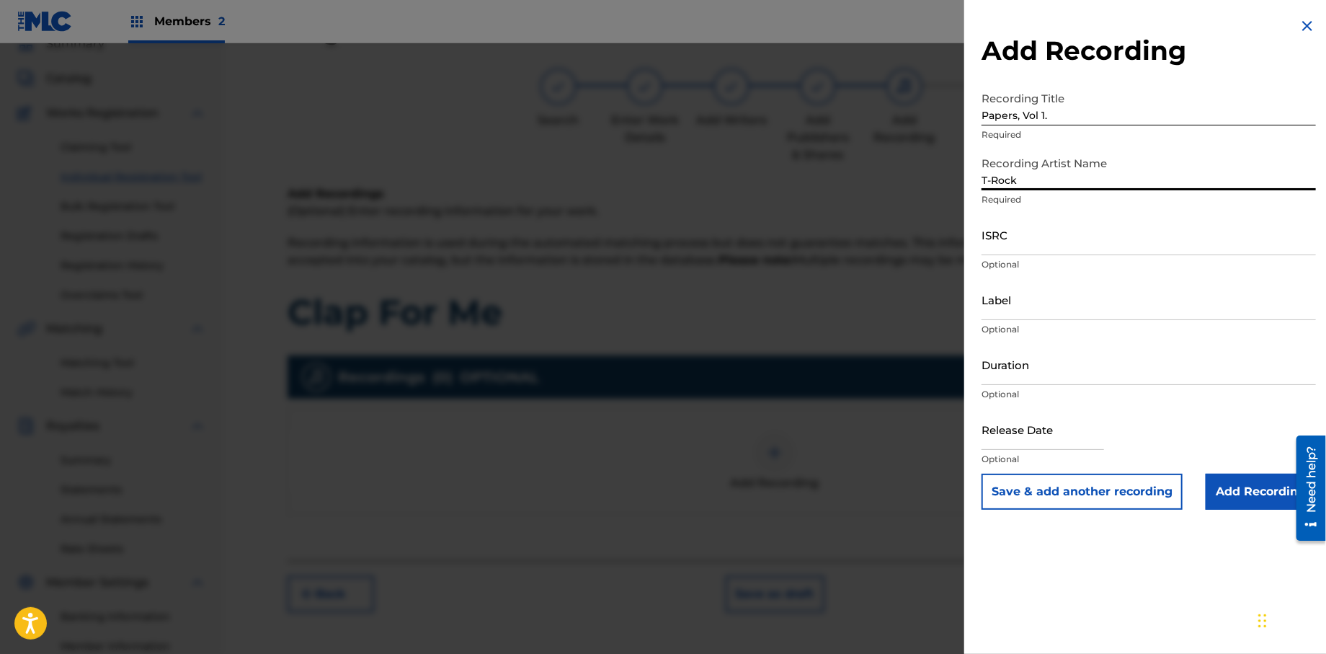
click at [1006, 308] on input "Label" at bounding box center [1149, 299] width 334 height 41
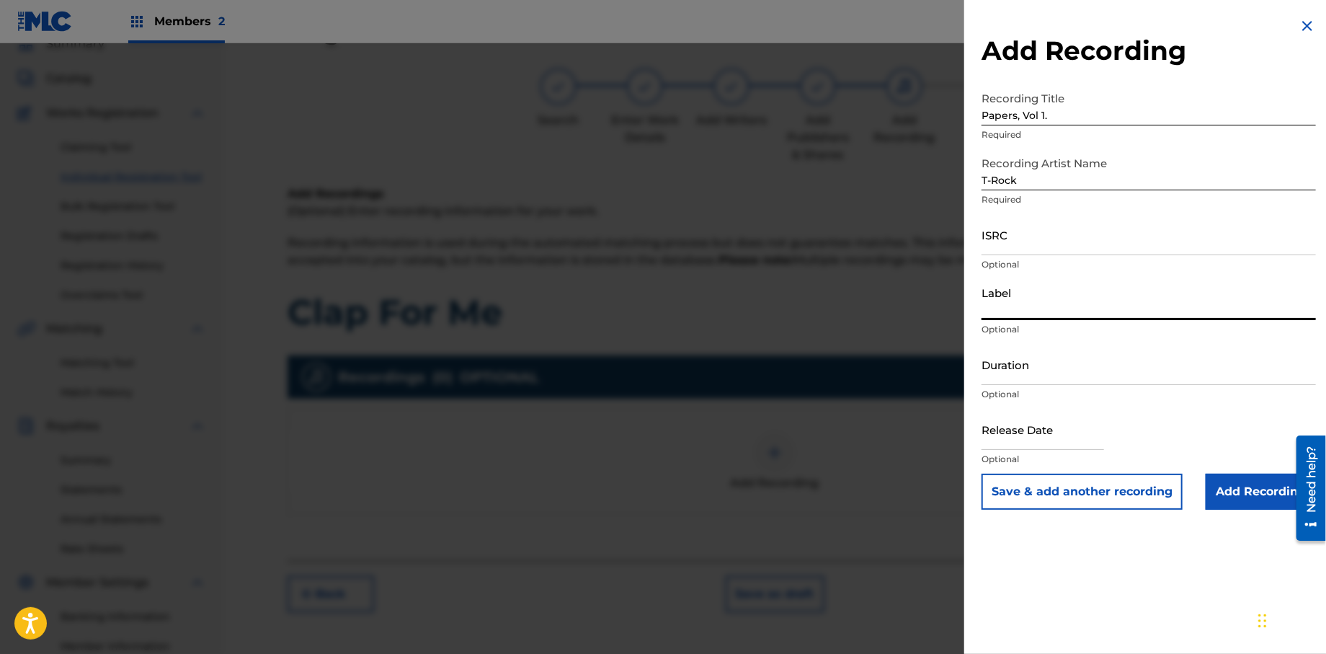
type input "Rock Solid Music"
select select "8"
select select "2025"
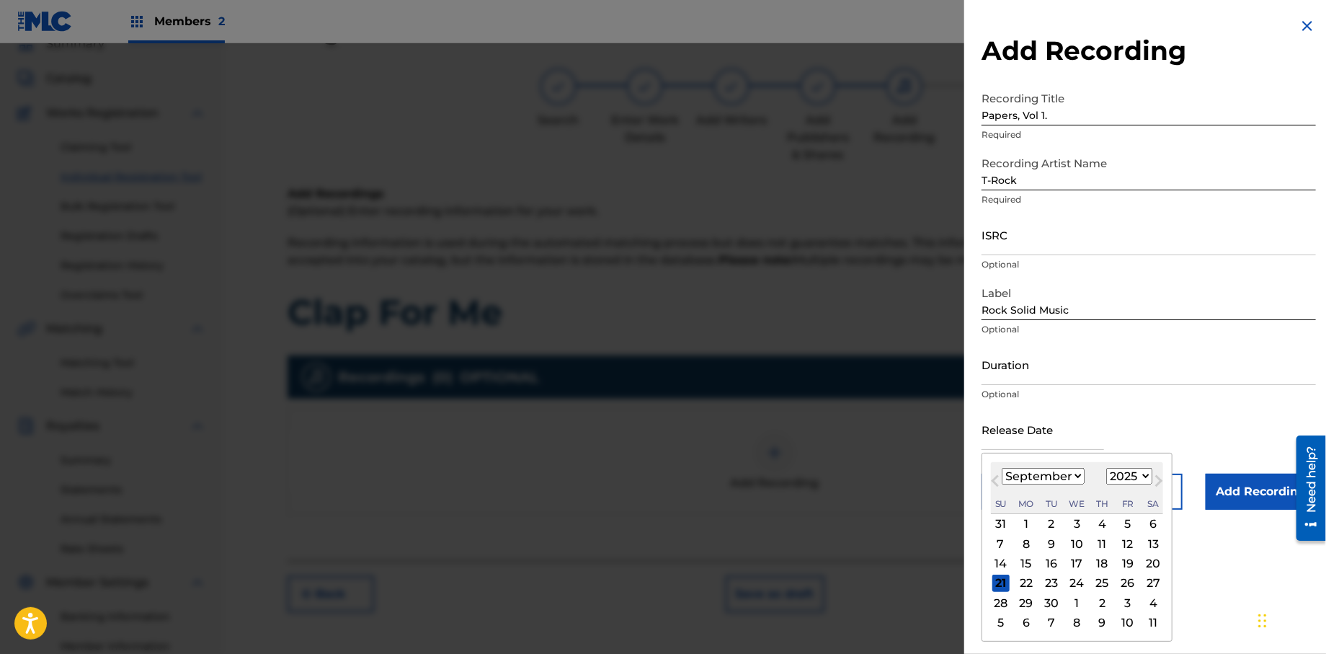
click at [1026, 443] on input "text" at bounding box center [1043, 429] width 123 height 41
type input "[DATE]"
select select "0"
select select "2013"
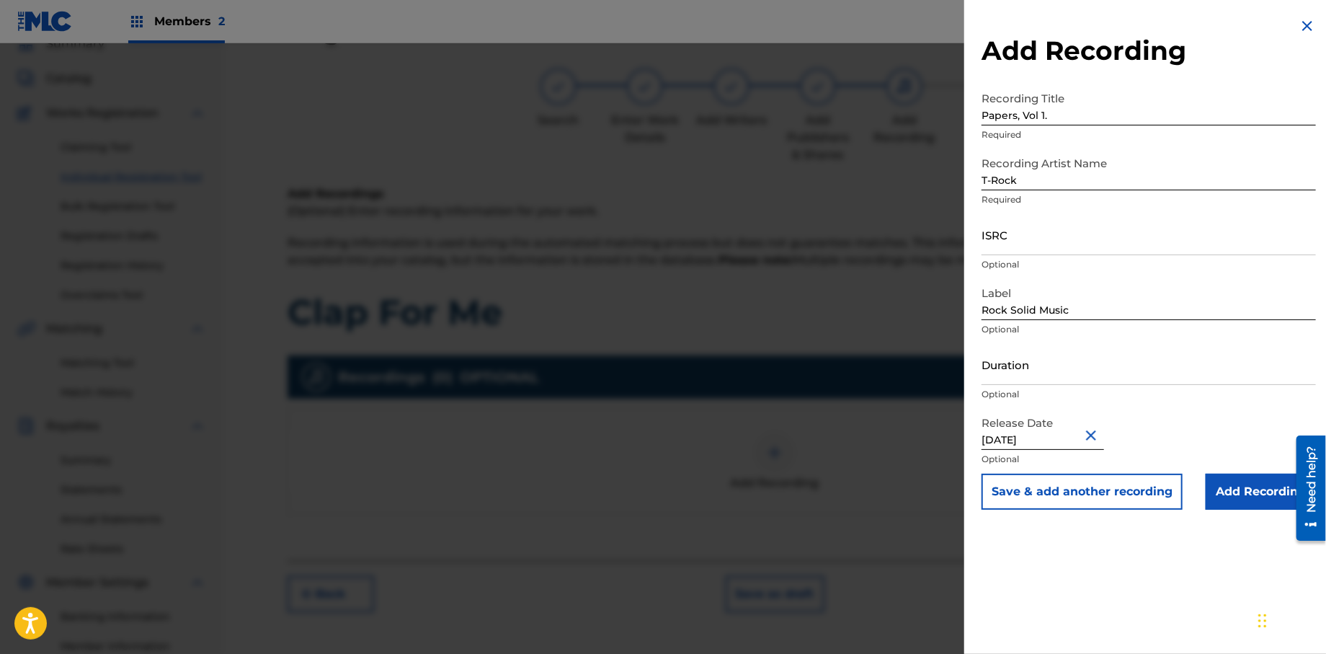
click at [1215, 498] on input "Add Recording" at bounding box center [1261, 492] width 110 height 36
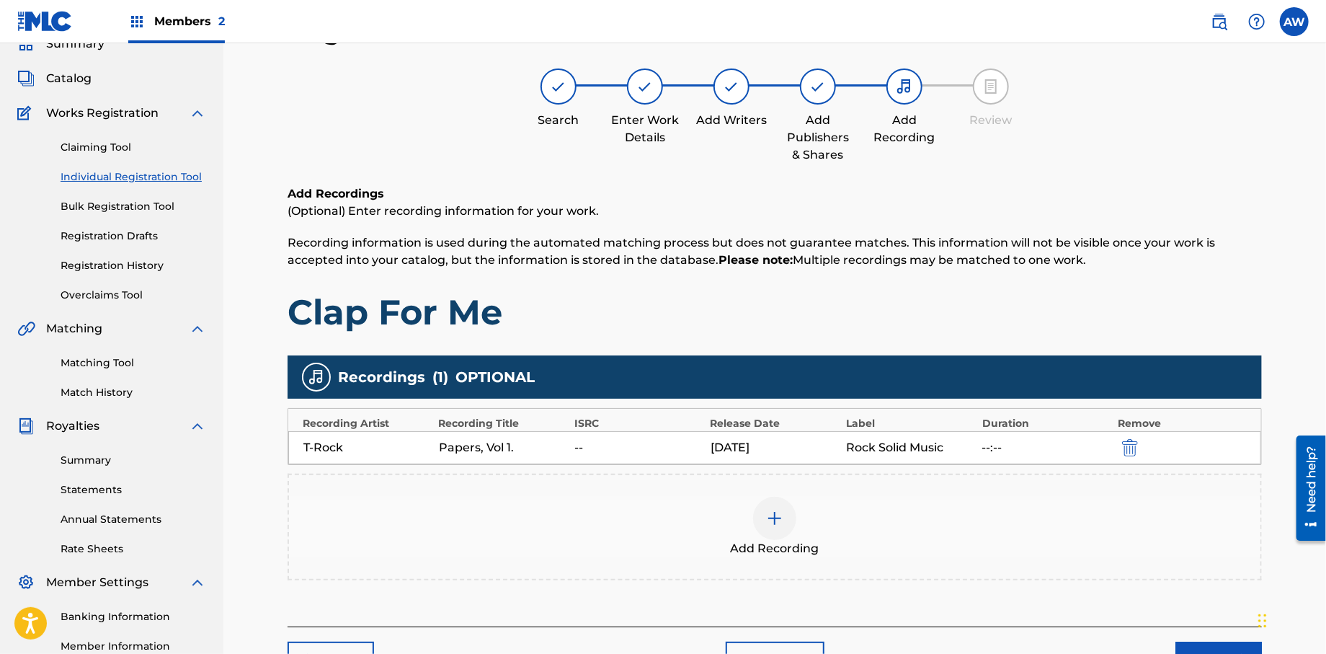
scroll to position [239, 0]
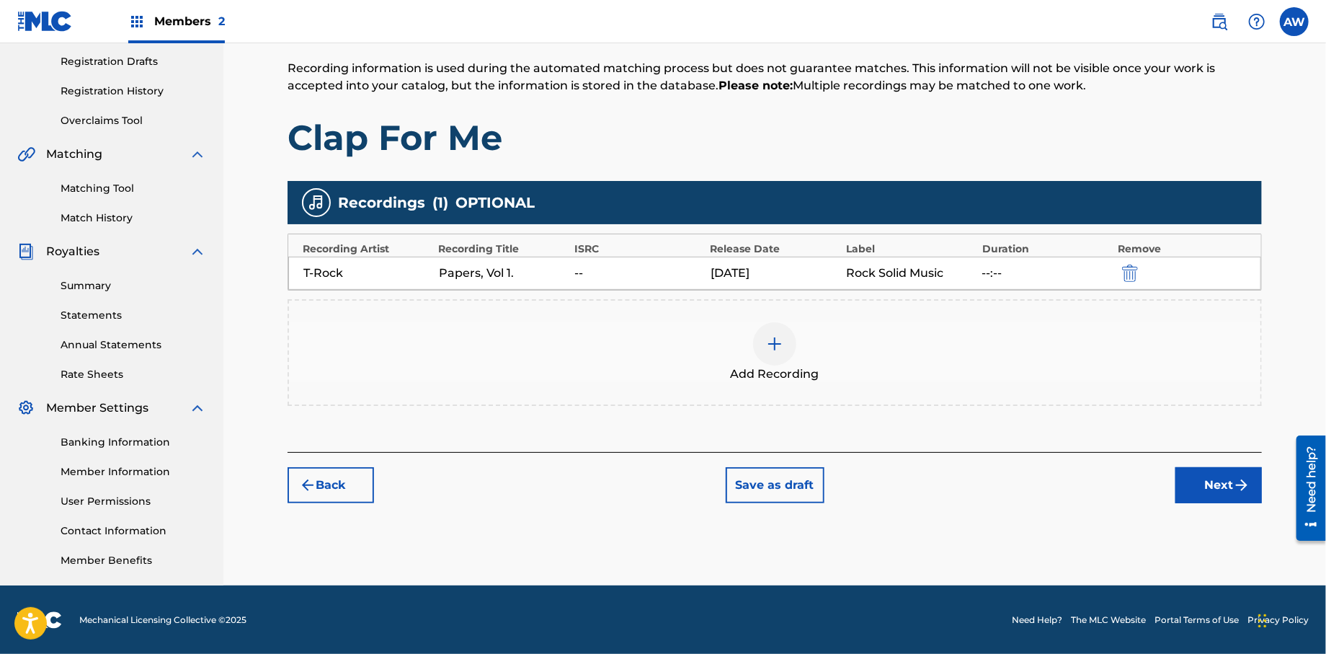
click at [1206, 482] on button "Next" at bounding box center [1219, 485] width 86 height 36
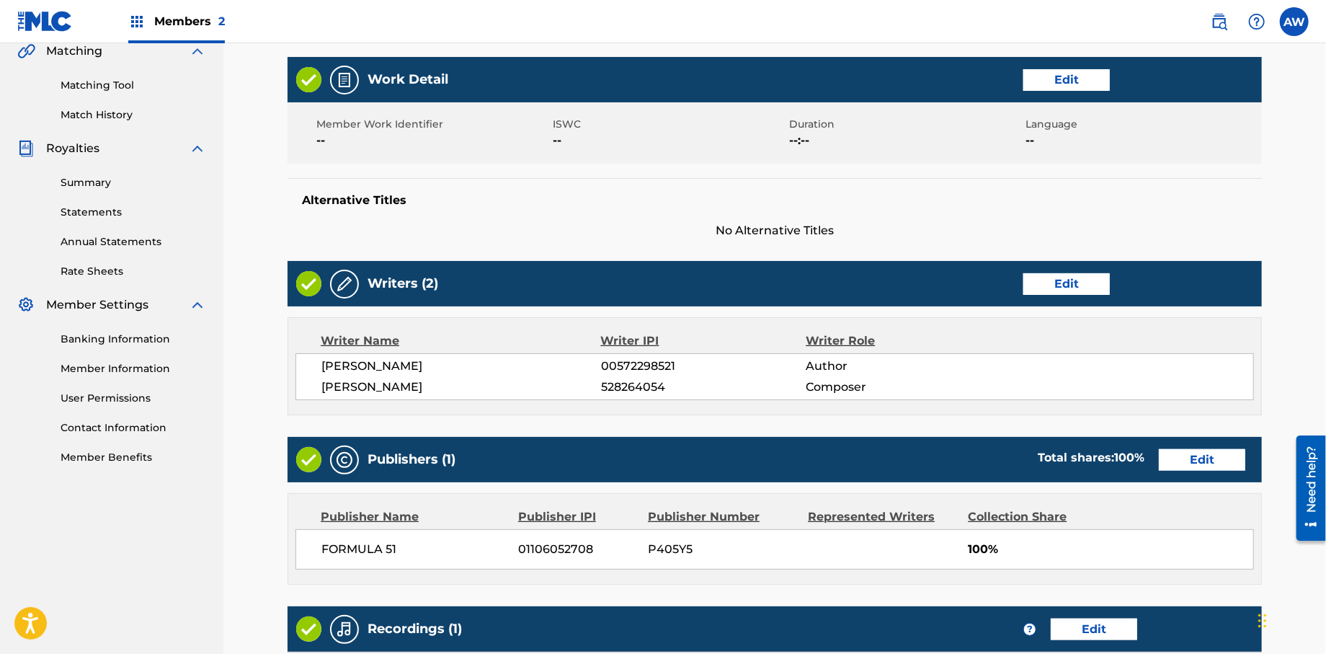
scroll to position [575, 0]
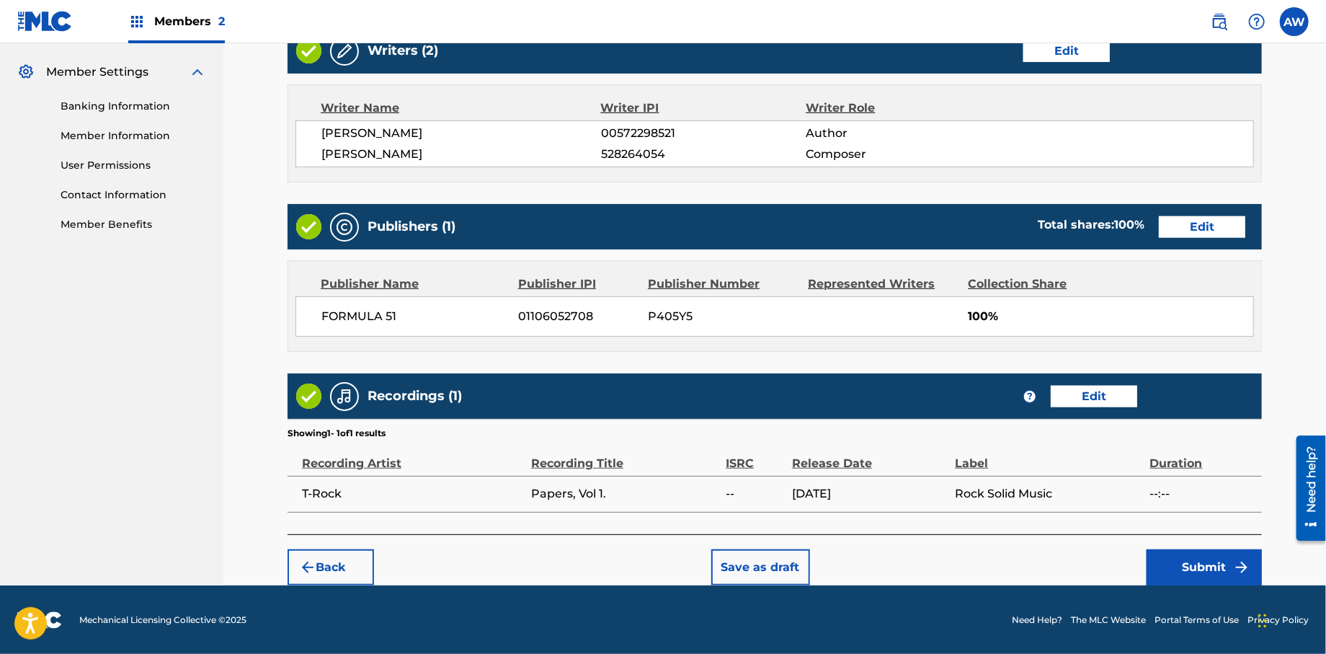
click at [1197, 567] on button "Submit" at bounding box center [1204, 567] width 115 height 36
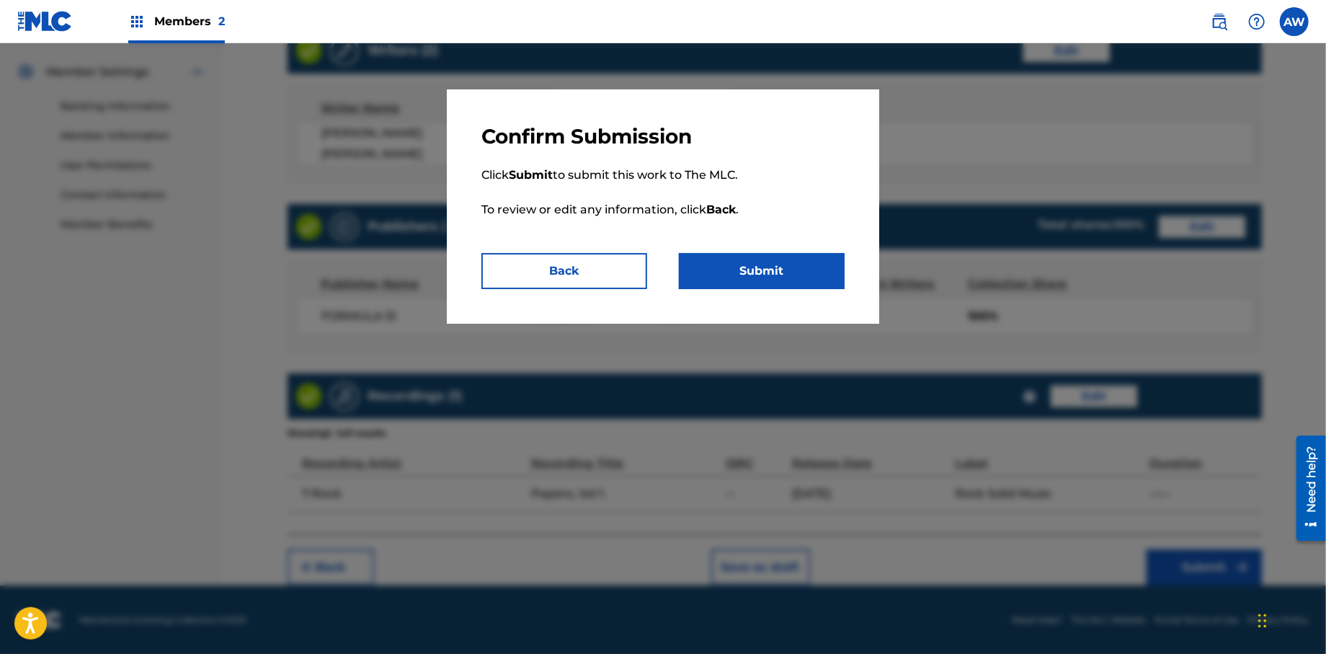
click at [752, 267] on button "Submit" at bounding box center [762, 271] width 166 height 36
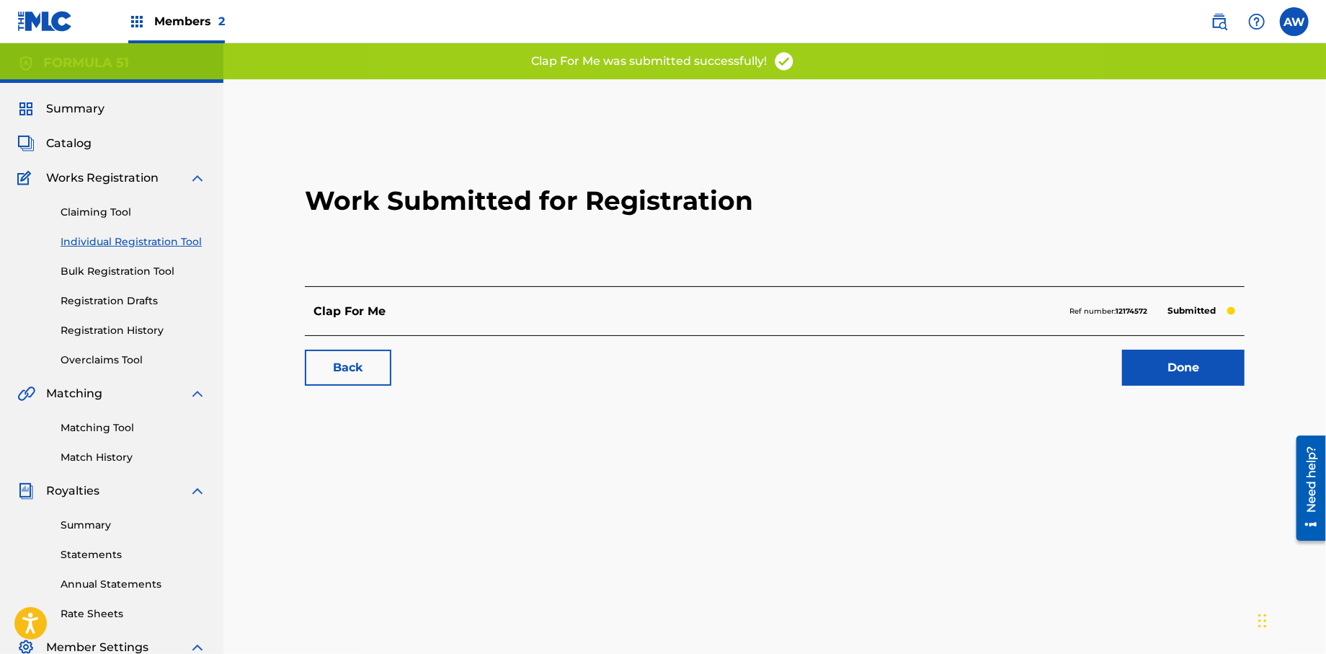
click at [1162, 375] on link "Done" at bounding box center [1183, 368] width 123 height 36
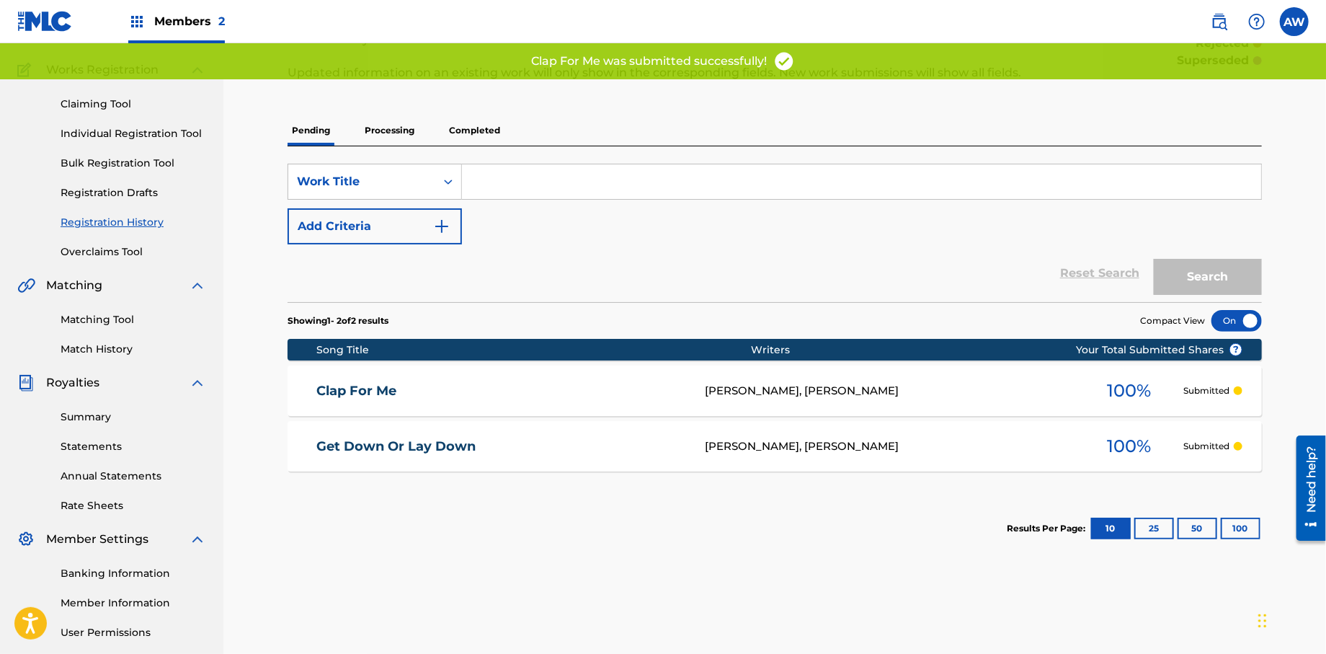
scroll to position [110, 0]
